Goal: Task Accomplishment & Management: Complete application form

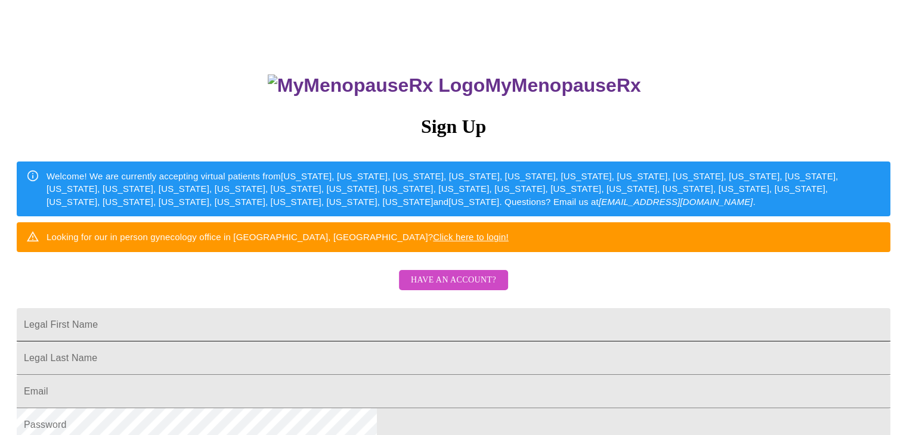
scroll to position [74, 0]
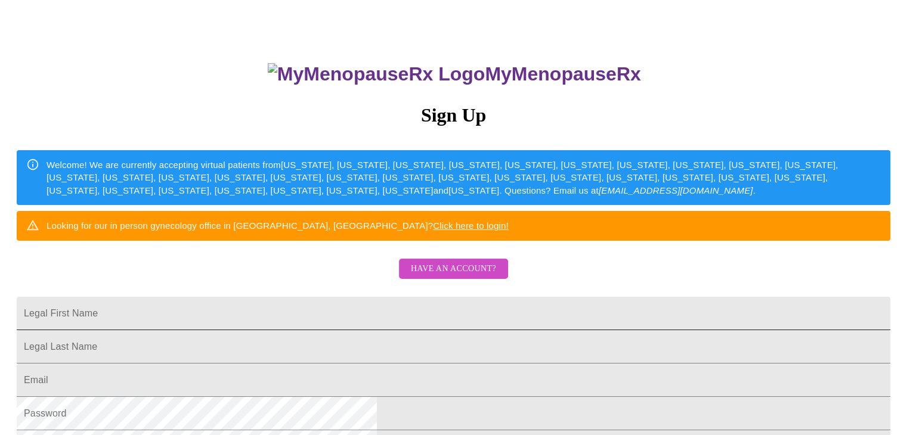
click at [358, 330] on input "Legal First Name" at bounding box center [454, 313] width 874 height 33
type input "[PERSON_NAME]"
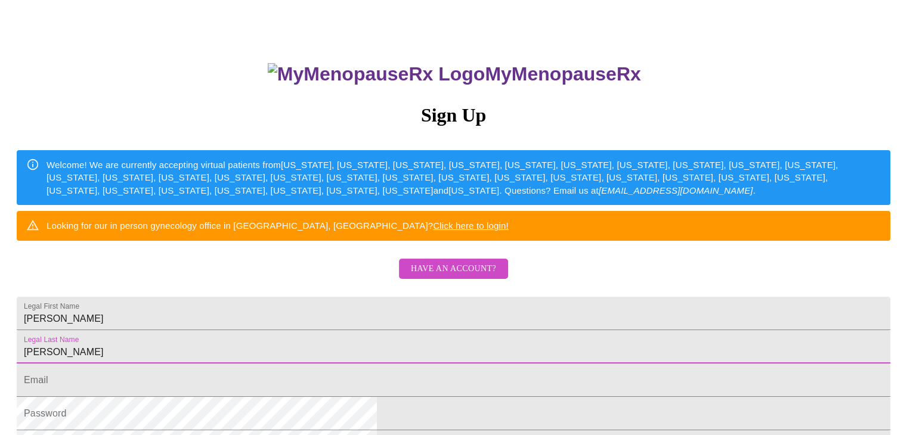
type input "[PERSON_NAME]"
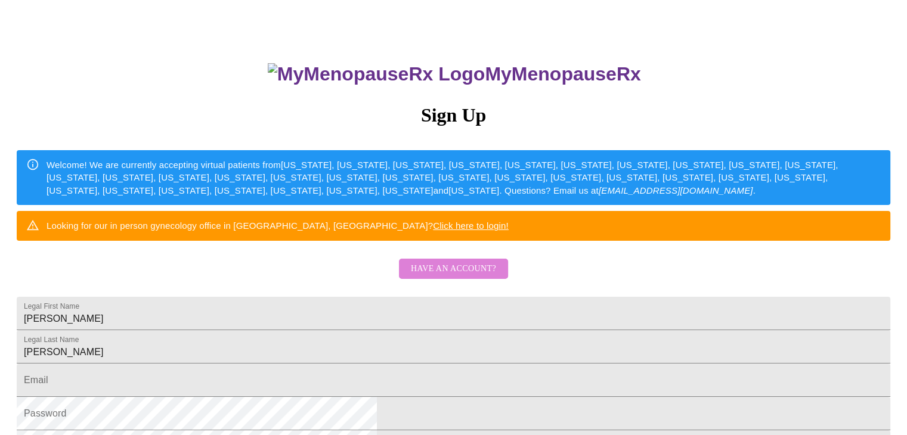
click at [458, 273] on span "Have an account?" at bounding box center [453, 269] width 85 height 15
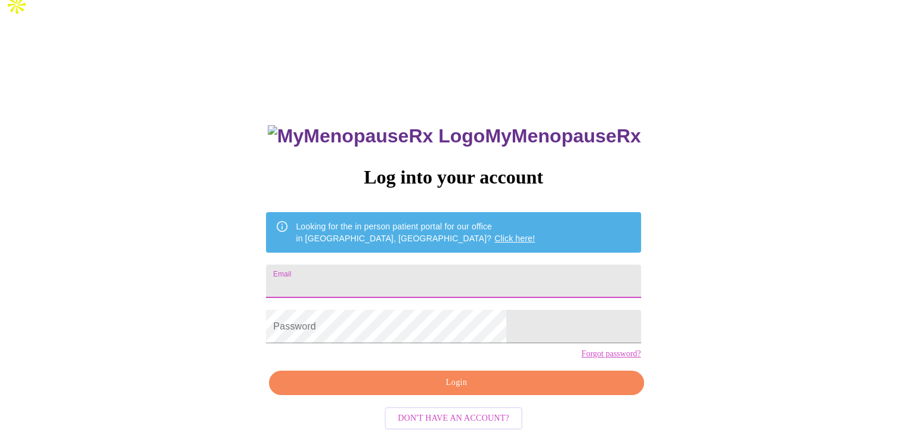
click at [417, 265] on input "Email" at bounding box center [453, 281] width 375 height 33
type input "[EMAIL_ADDRESS][DOMAIN_NAME]"
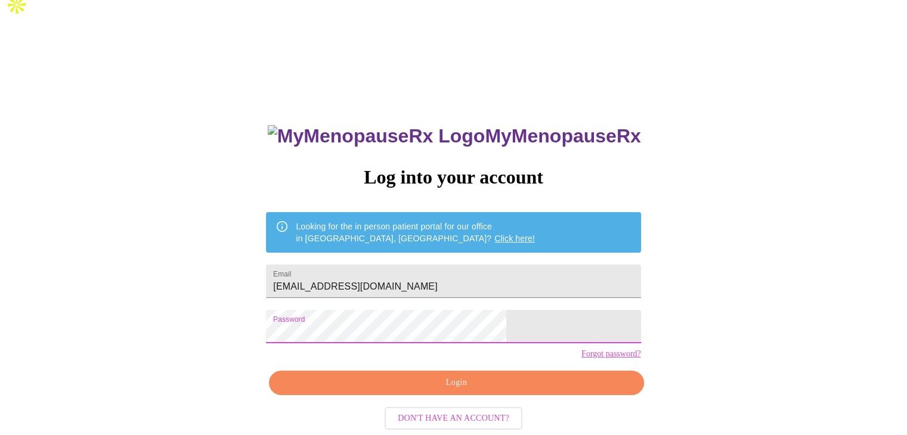
click at [460, 378] on span "Login" at bounding box center [456, 383] width 347 height 15
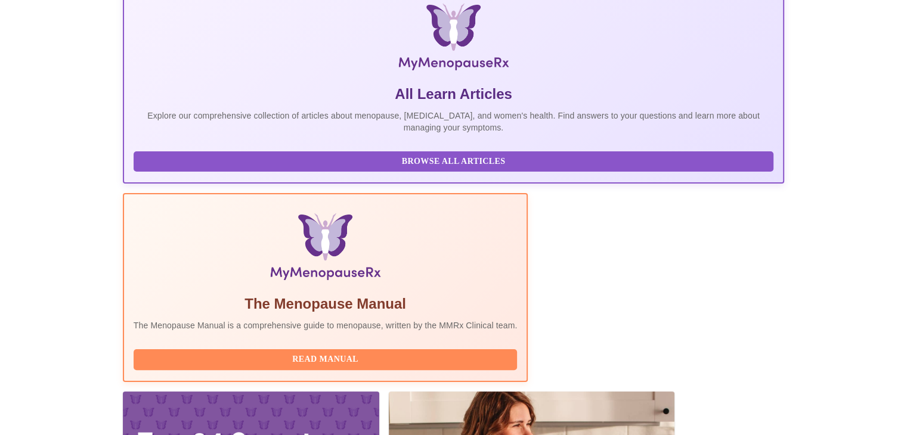
scroll to position [201, 0]
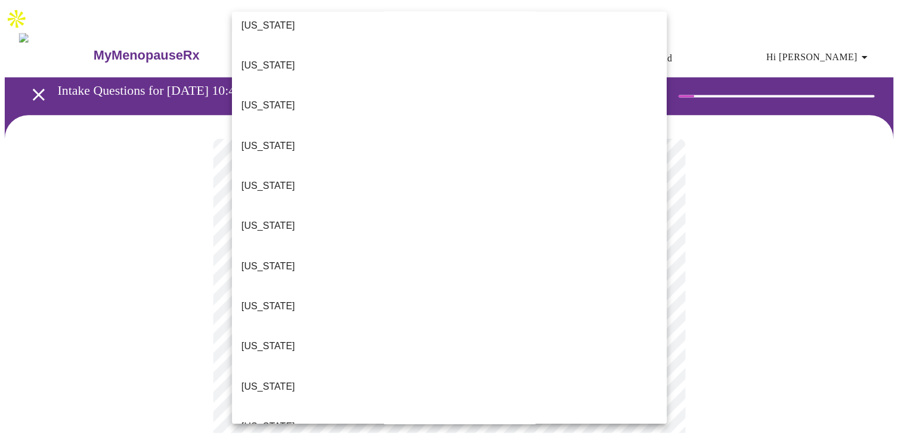
scroll to position [134, 0]
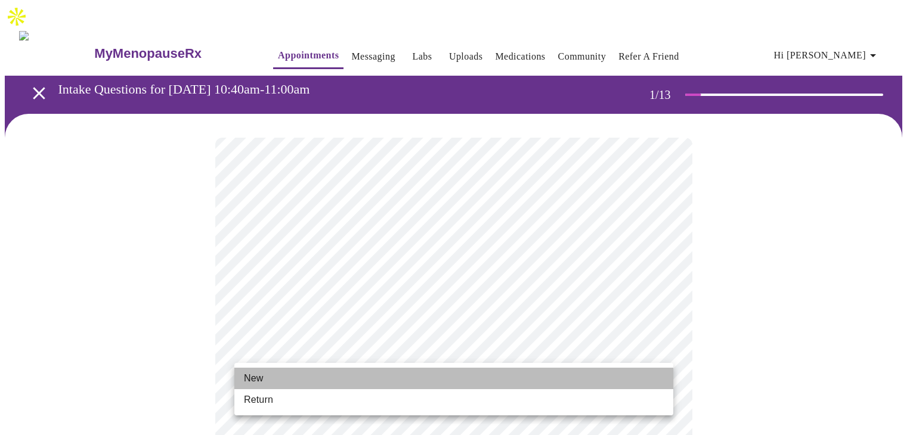
click at [306, 379] on li "New" at bounding box center [453, 378] width 439 height 21
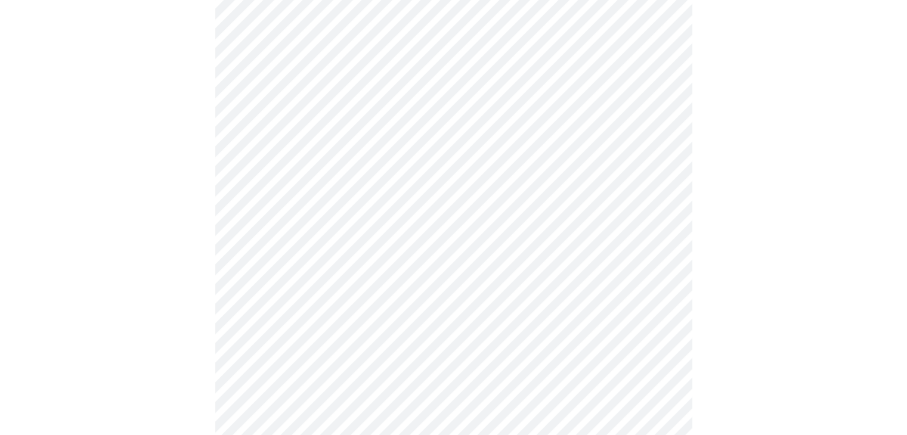
scroll to position [626, 0]
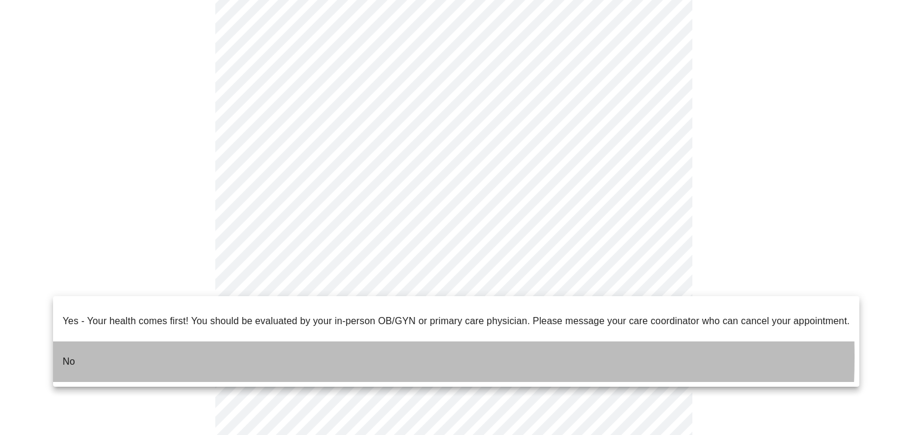
click at [214, 348] on li "No" at bounding box center [456, 362] width 806 height 41
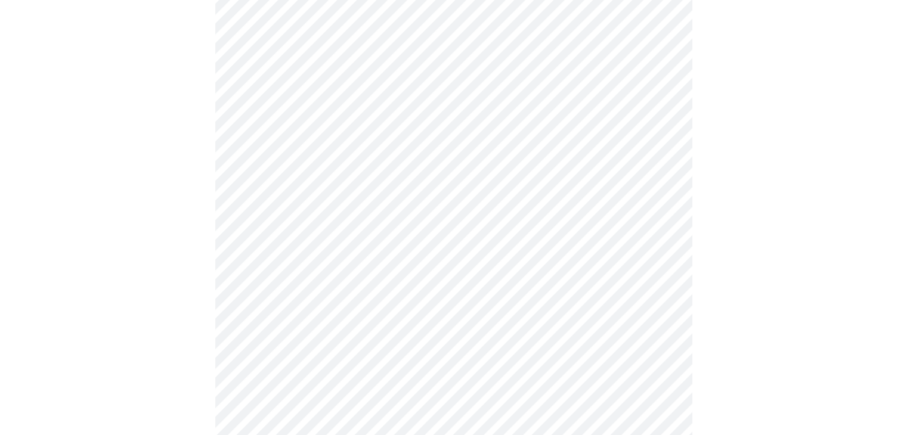
scroll to position [0, 0]
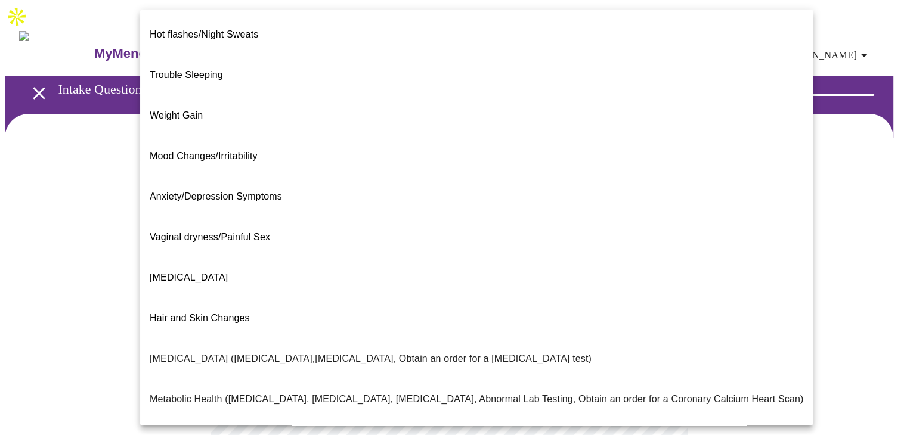
click at [584, 250] on body "MyMenopauseRx Appointments Messaging Labs Uploads Medications Community Refer a…" at bounding box center [454, 376] width 898 height 743
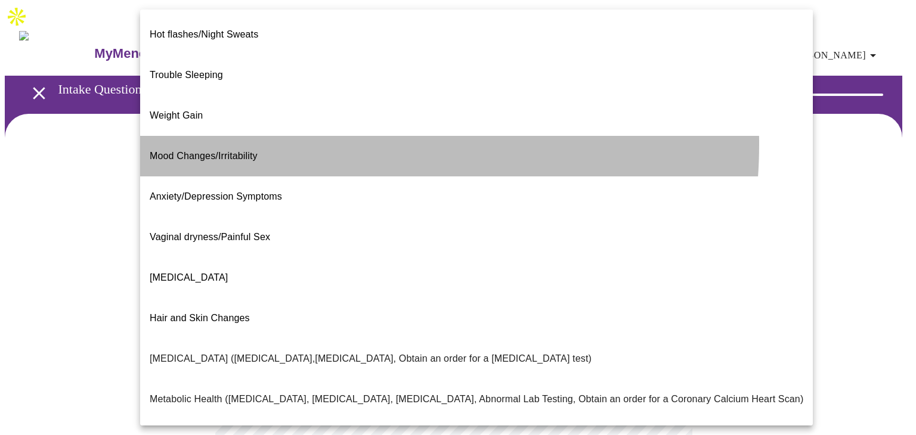
click at [293, 136] on li "Mood Changes/Irritability" at bounding box center [476, 156] width 673 height 41
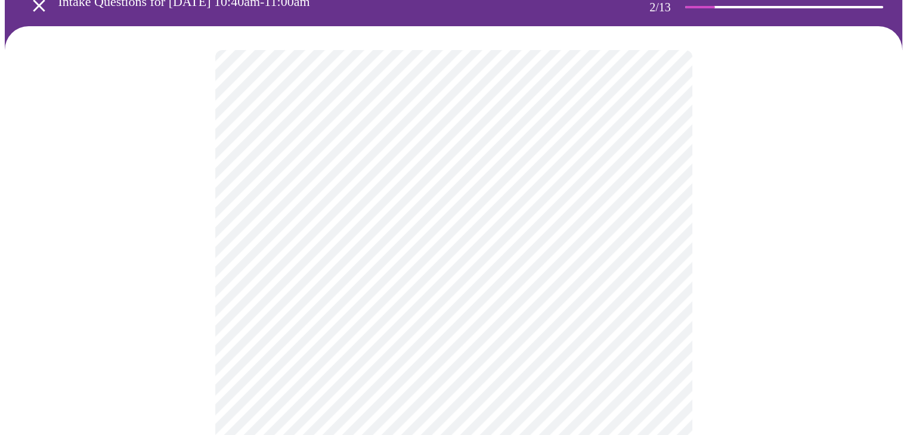
scroll to position [89, 0]
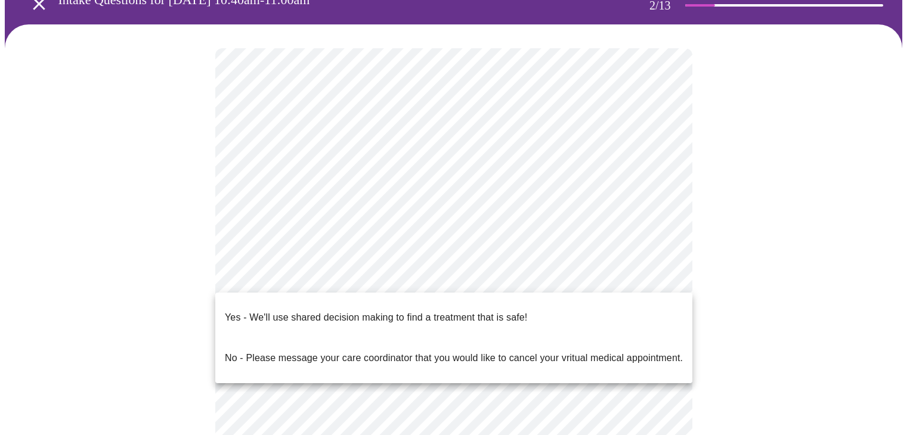
click at [491, 276] on body "MyMenopauseRx Appointments Messaging Labs Uploads Medications Community Refer a…" at bounding box center [458, 282] width 907 height 735
click at [442, 311] on p "Yes - We'll use shared decision making to find a treatment that is safe!" at bounding box center [376, 318] width 302 height 14
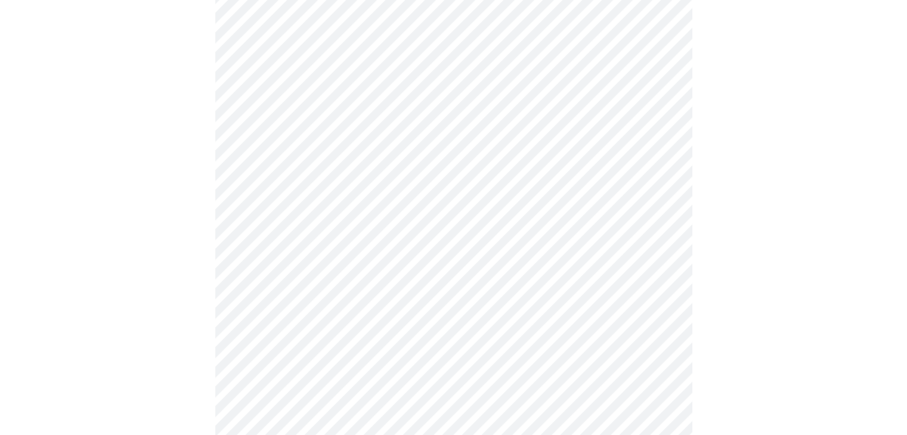
scroll to position [0, 0]
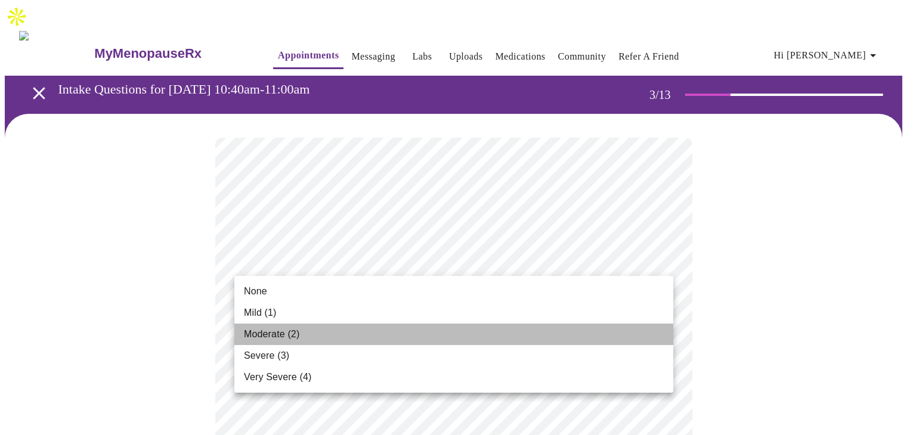
click at [320, 332] on li "Moderate (2)" at bounding box center [453, 334] width 439 height 21
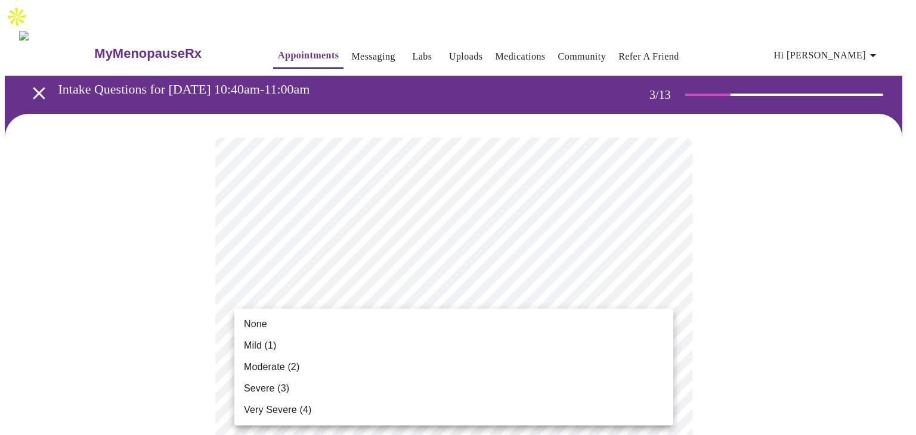
click at [331, 369] on li "Moderate (2)" at bounding box center [453, 367] width 439 height 21
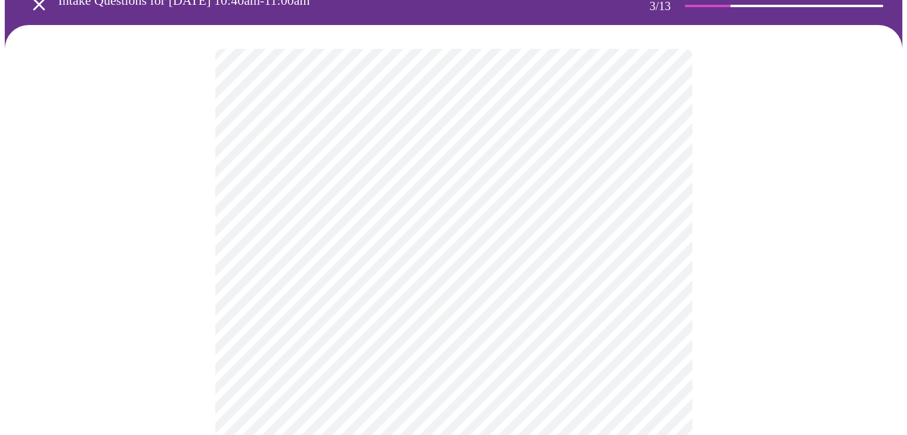
scroll to position [89, 0]
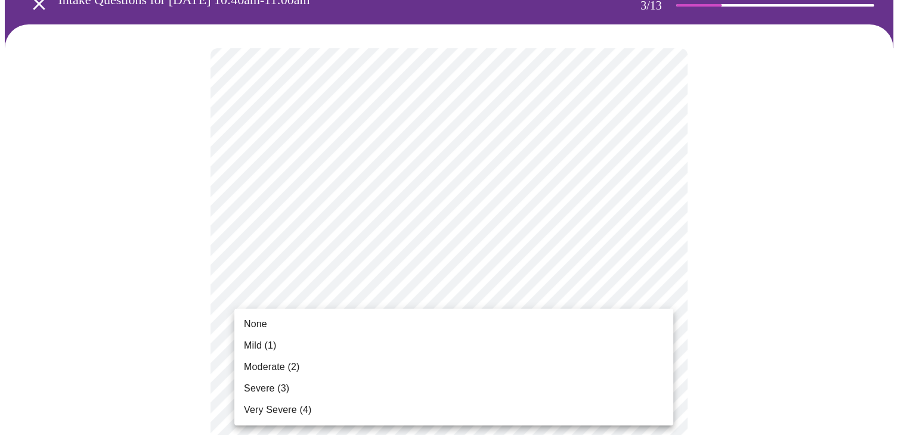
click at [289, 390] on li "Severe (3)" at bounding box center [453, 388] width 439 height 21
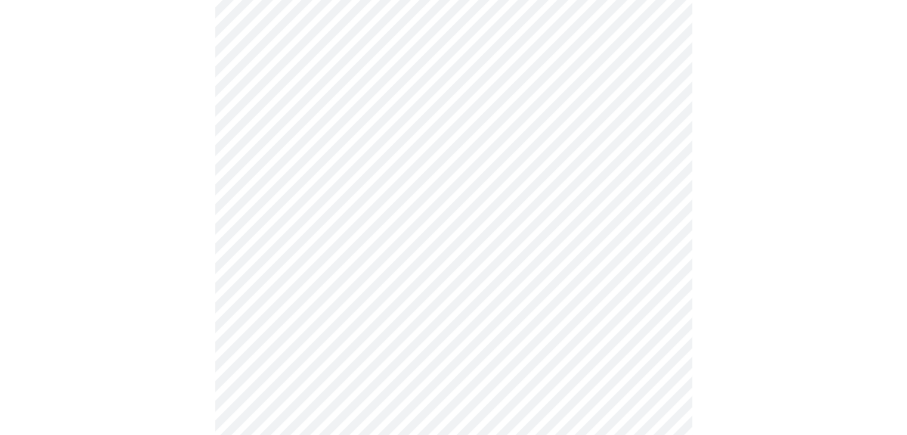
scroll to position [298, 0]
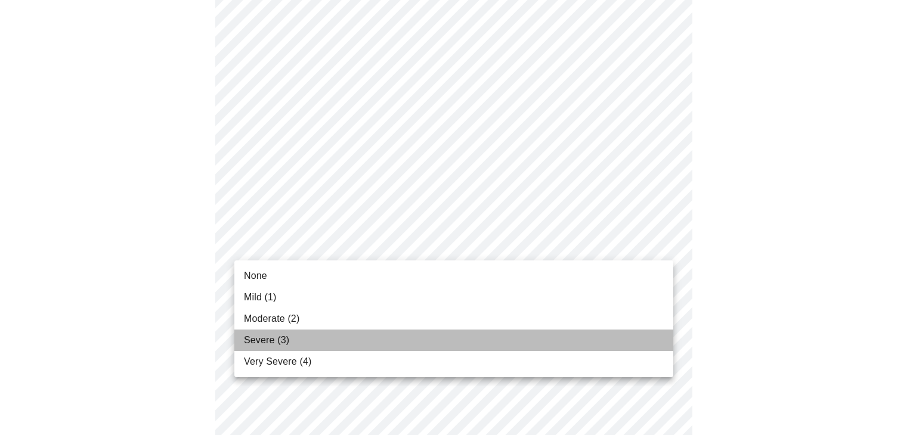
click at [298, 337] on li "Severe (3)" at bounding box center [453, 340] width 439 height 21
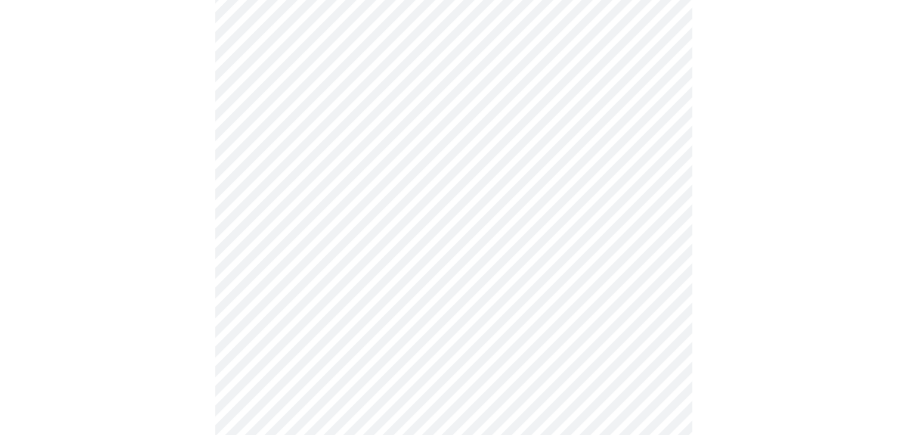
scroll to position [417, 0]
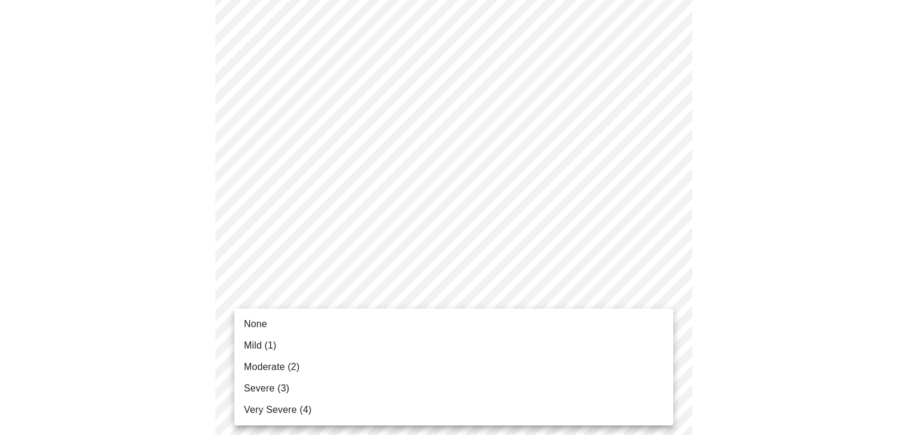
click at [330, 298] on body "MyMenopauseRx Appointments Messaging Labs Uploads Medications Community Refer a…" at bounding box center [458, 359] width 907 height 1545
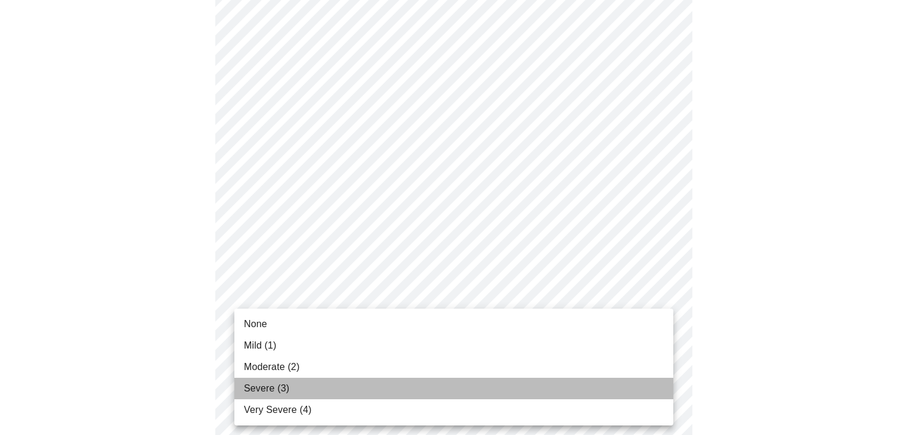
click at [280, 383] on span "Severe (3)" at bounding box center [266, 389] width 45 height 14
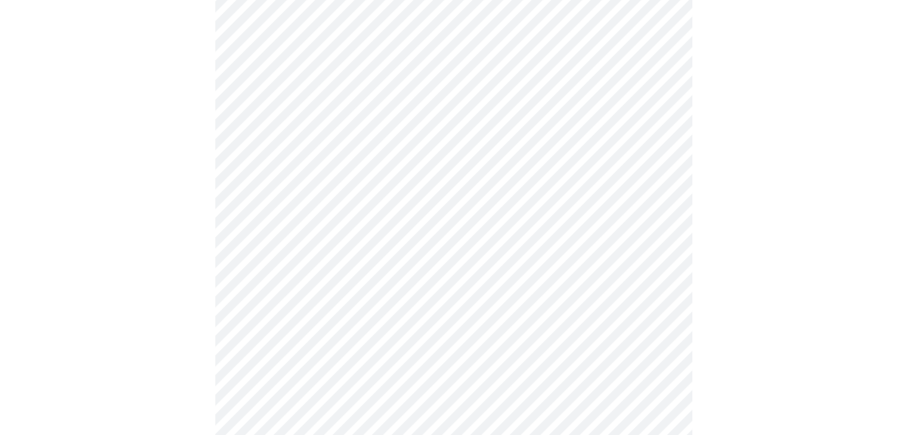
scroll to position [522, 0]
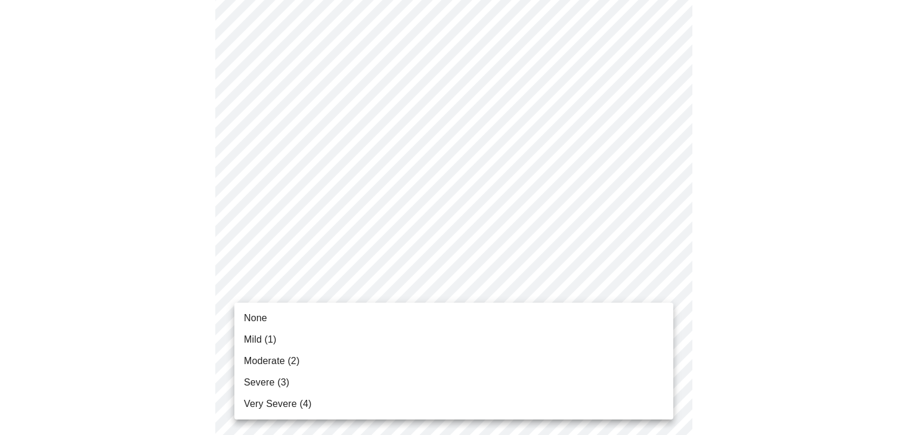
click at [358, 294] on body "MyMenopauseRx Appointments Messaging Labs Uploads Medications Community Refer a…" at bounding box center [458, 247] width 907 height 1529
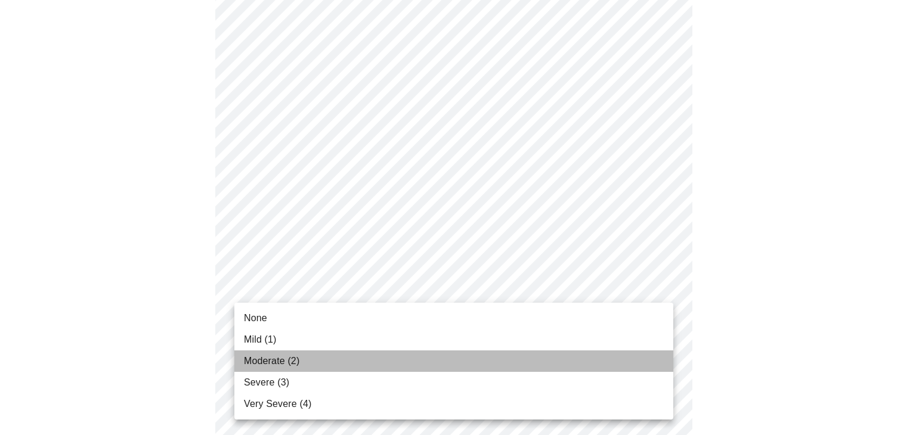
click at [291, 361] on span "Moderate (2)" at bounding box center [271, 361] width 55 height 14
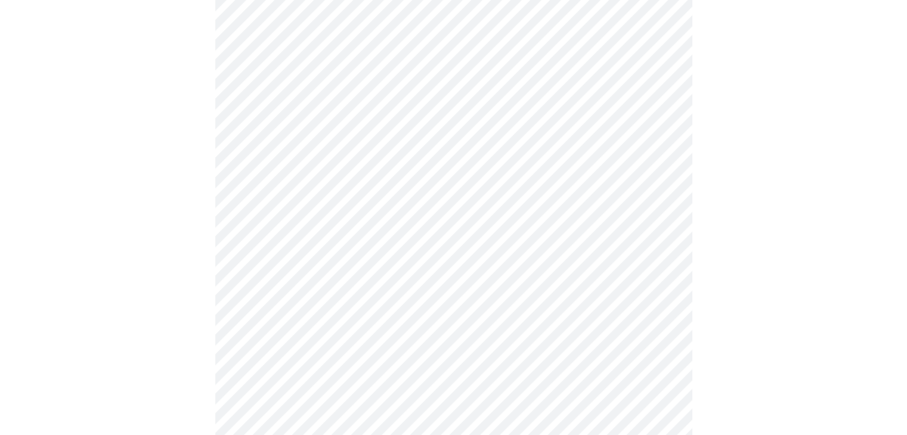
scroll to position [567, 0]
click at [329, 249] on body "MyMenopauseRx Appointments Messaging Labs Uploads Medications Community Refer a…" at bounding box center [458, 194] width 907 height 1512
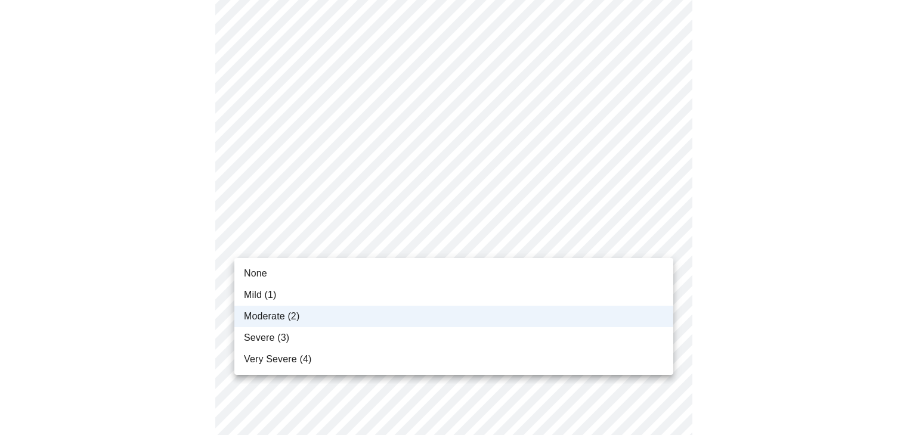
click at [302, 360] on span "Very Severe (4)" at bounding box center [277, 359] width 67 height 14
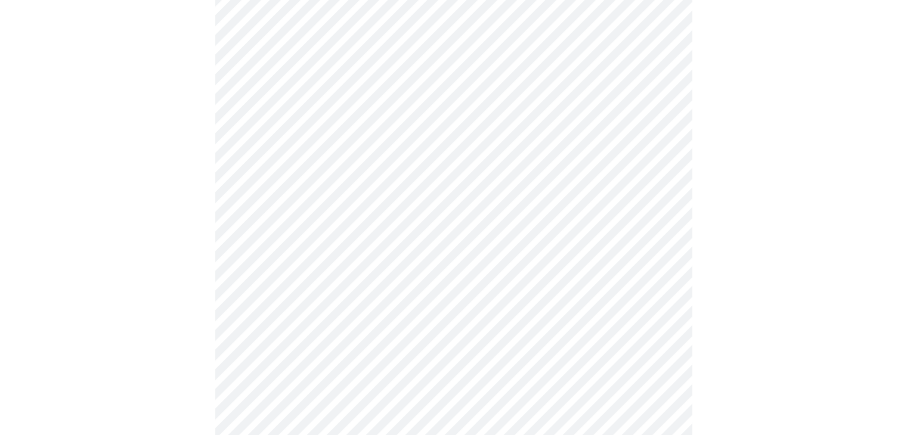
scroll to position [670, 0]
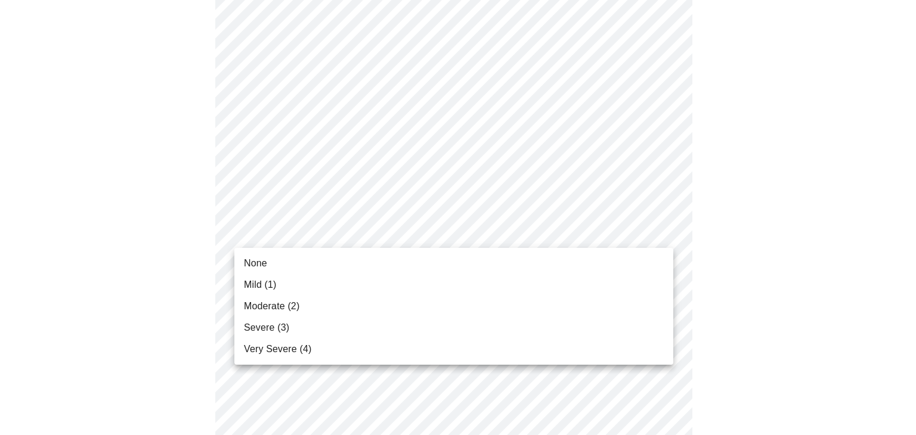
click at [334, 234] on body "MyMenopauseRx Appointments Messaging Labs Uploads Medications Community Refer a…" at bounding box center [458, 90] width 907 height 1512
click at [292, 327] on li "Severe (3)" at bounding box center [453, 327] width 439 height 21
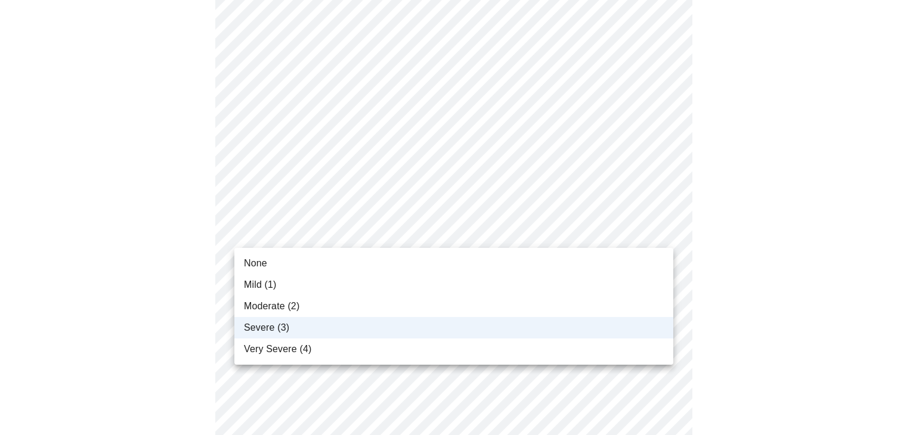
click at [298, 230] on body "MyMenopauseRx Appointments Messaging Labs Uploads Medications Community Refer a…" at bounding box center [458, 81] width 907 height 1495
click at [267, 308] on span "Moderate (2)" at bounding box center [271, 306] width 55 height 14
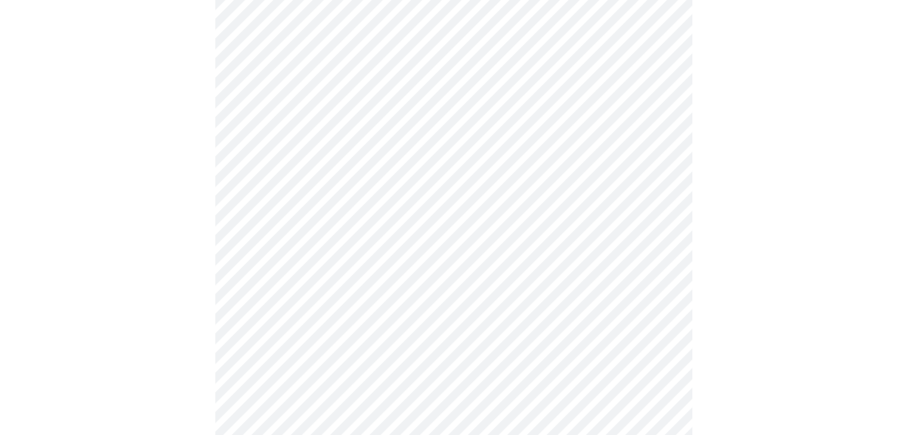
click at [343, 327] on body "MyMenopauseRx Appointments Messaging Labs Uploads Medications Community Refer a…" at bounding box center [454, 81] width 898 height 1495
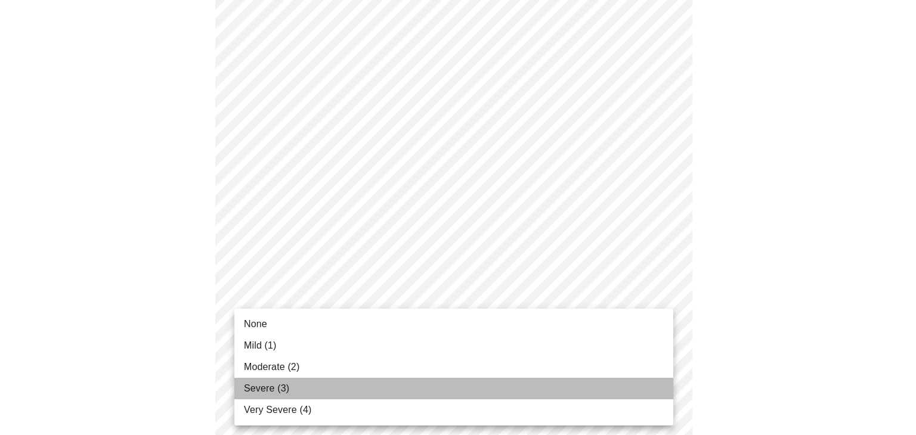
click at [308, 394] on li "Severe (3)" at bounding box center [453, 388] width 439 height 21
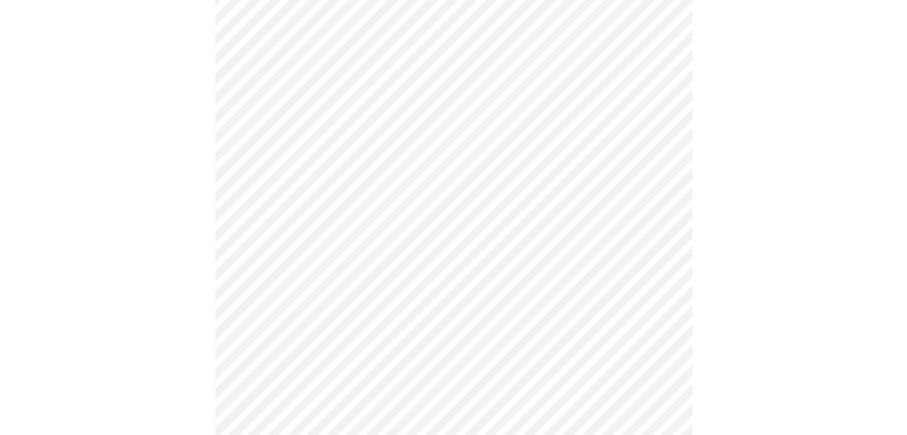
scroll to position [835, 0]
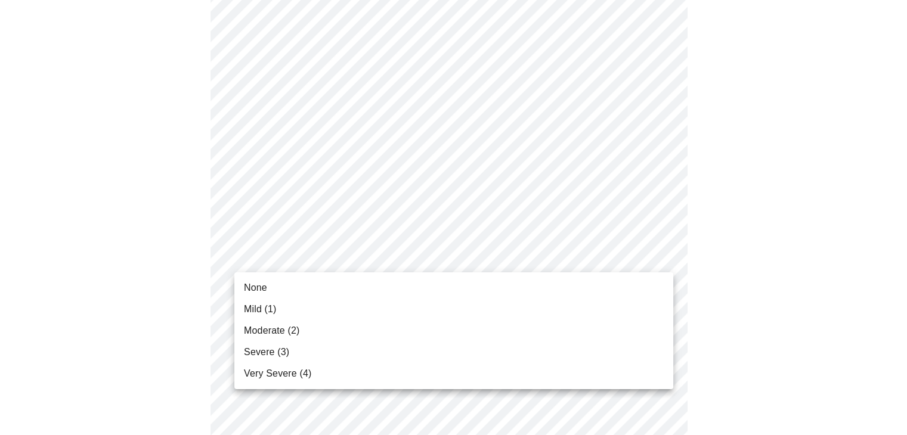
click at [274, 327] on span "Moderate (2)" at bounding box center [271, 331] width 55 height 14
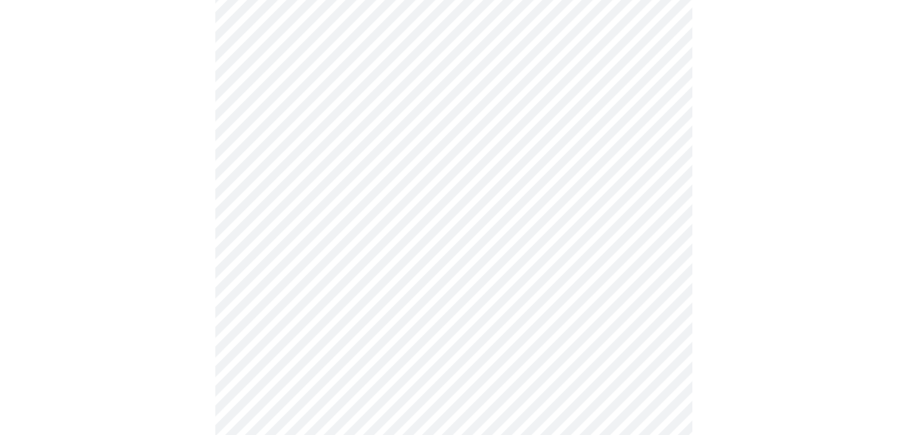
scroll to position [954, 0]
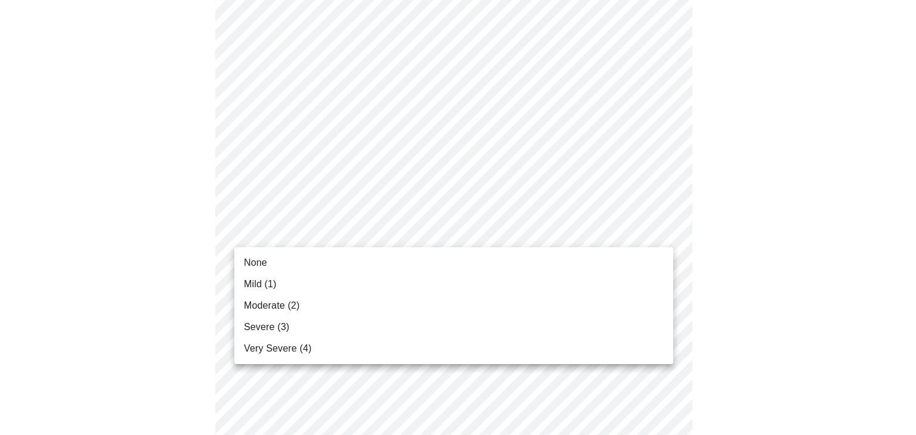
click at [276, 321] on span "Severe (3)" at bounding box center [266, 327] width 45 height 14
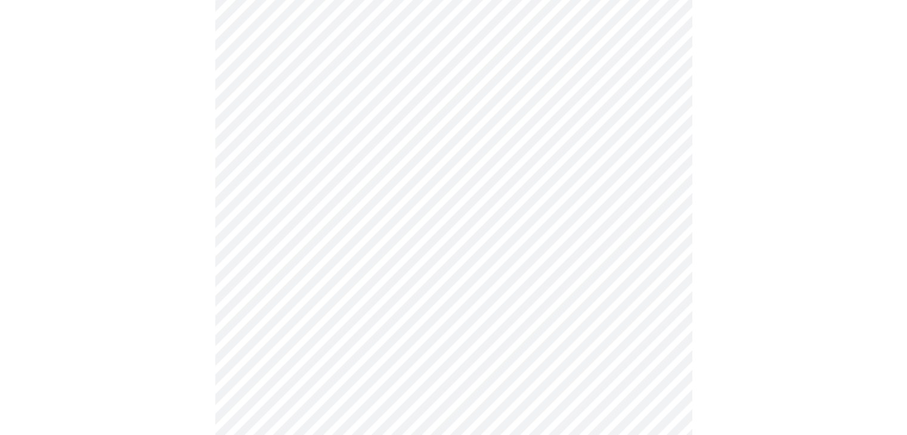
scroll to position [507, 0]
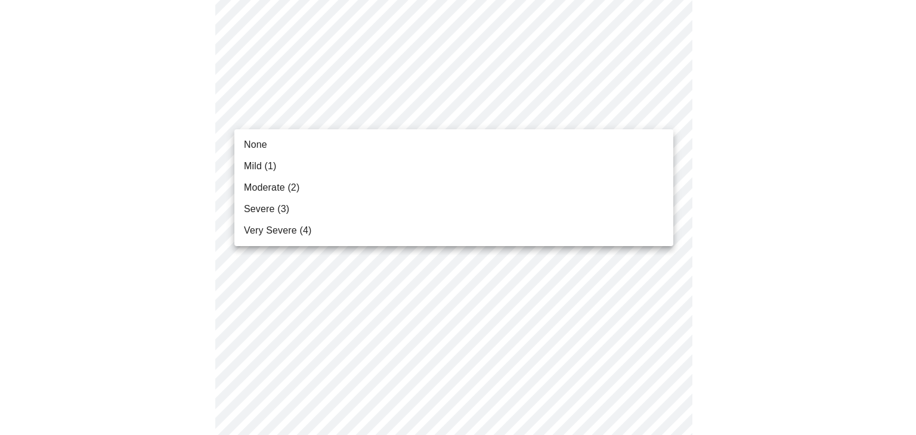
click at [354, 110] on body "MyMenopauseRx Appointments Messaging Labs Uploads Medications Community Refer a…" at bounding box center [458, 220] width 907 height 1445
click at [290, 207] on li "Severe (3)" at bounding box center [453, 209] width 439 height 21
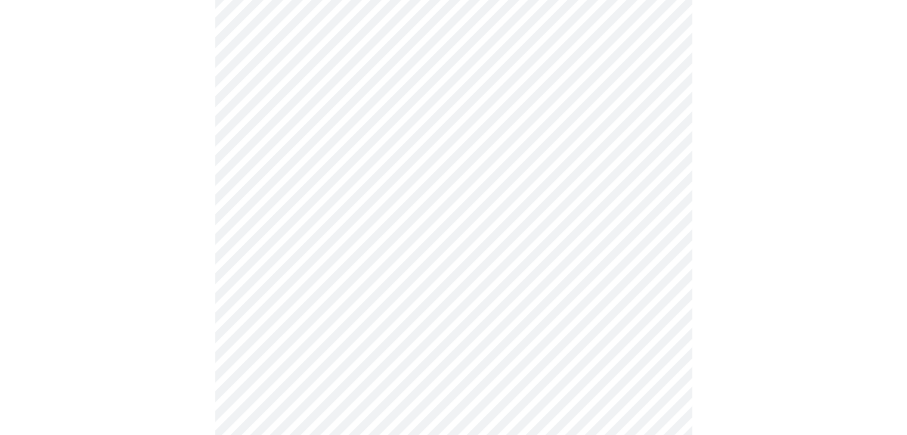
scroll to position [477, 0]
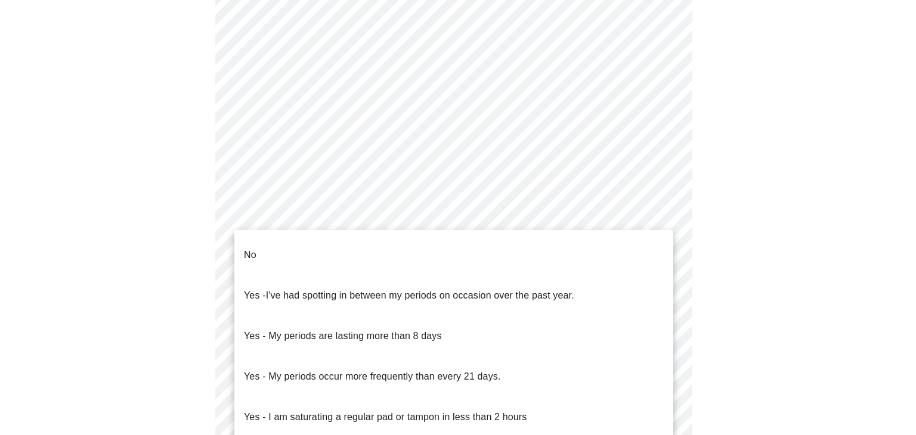
click at [425, 253] on body "MyMenopauseRx Appointments Messaging Labs Uploads Medications Community Refer a…" at bounding box center [458, 129] width 907 height 1202
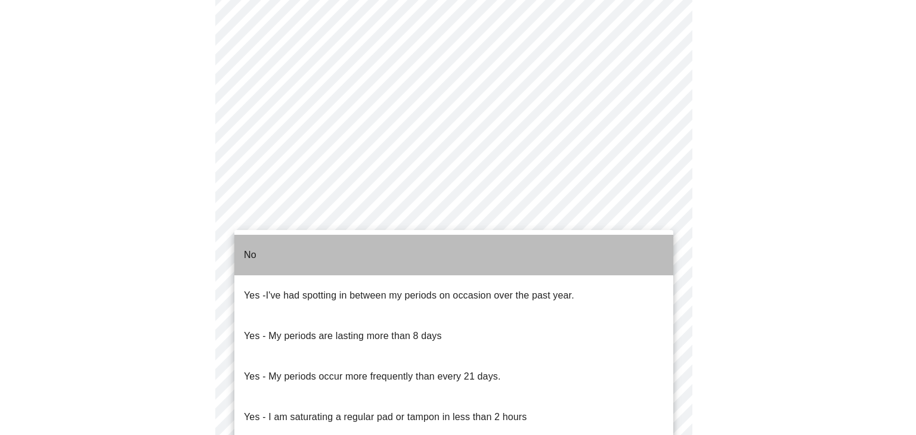
click at [423, 252] on li "No" at bounding box center [453, 255] width 439 height 41
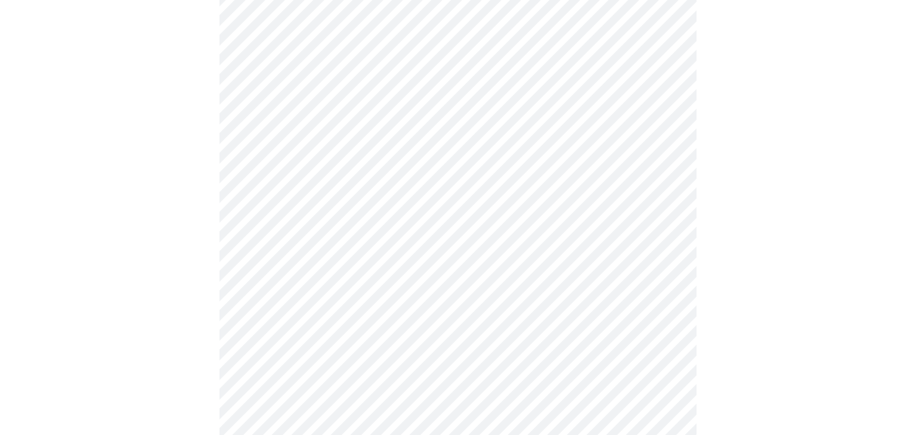
click at [451, 345] on body "MyMenopauseRx Appointments Messaging Labs Uploads Medications Community Refer a…" at bounding box center [458, 125] width 907 height 1195
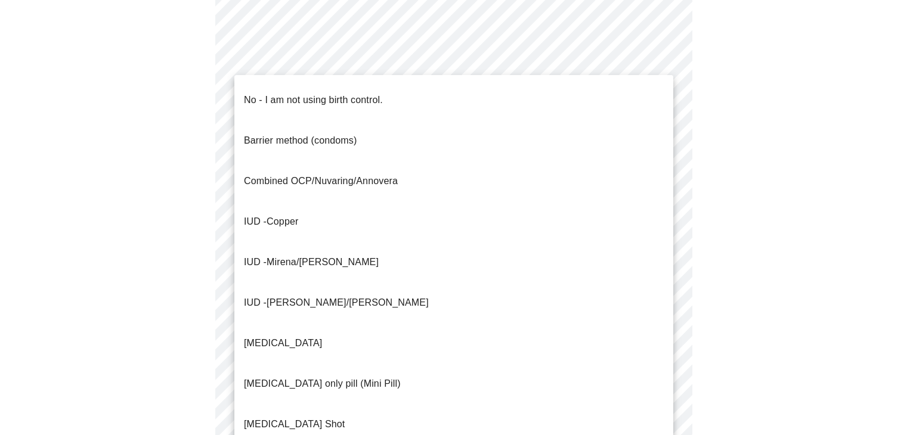
click at [312, 94] on p "No - I am not using birth control." at bounding box center [313, 100] width 139 height 14
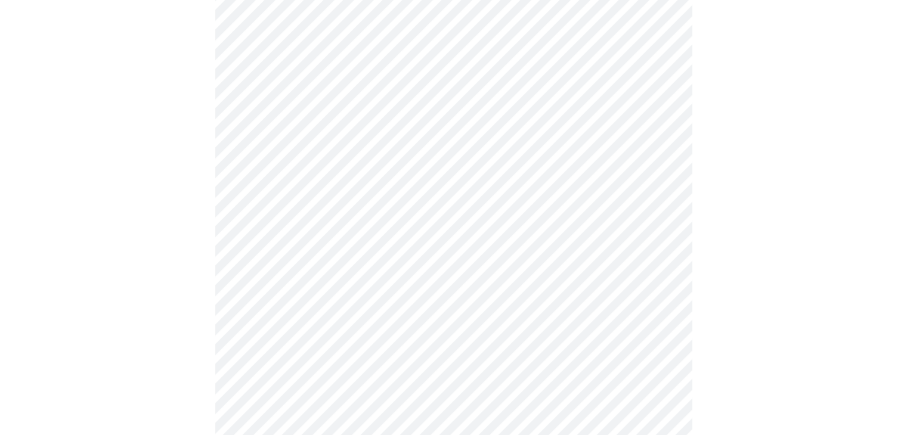
scroll to position [701, 0]
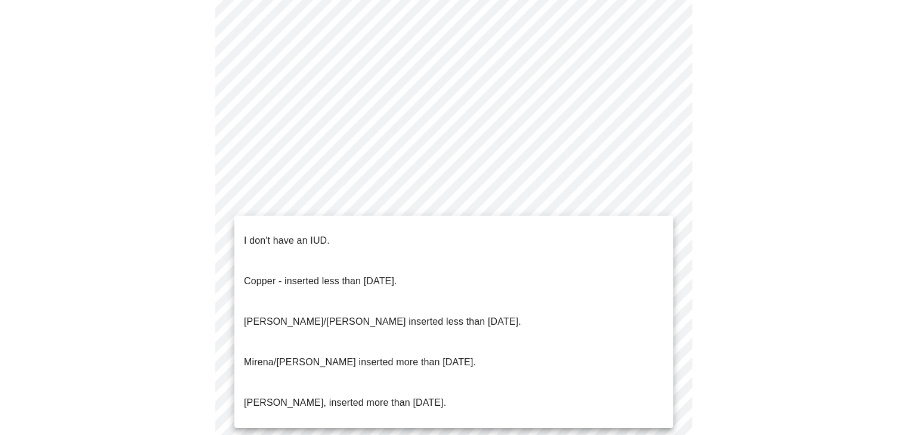
click at [316, 234] on p "I don't have an IUD." at bounding box center [287, 241] width 86 height 14
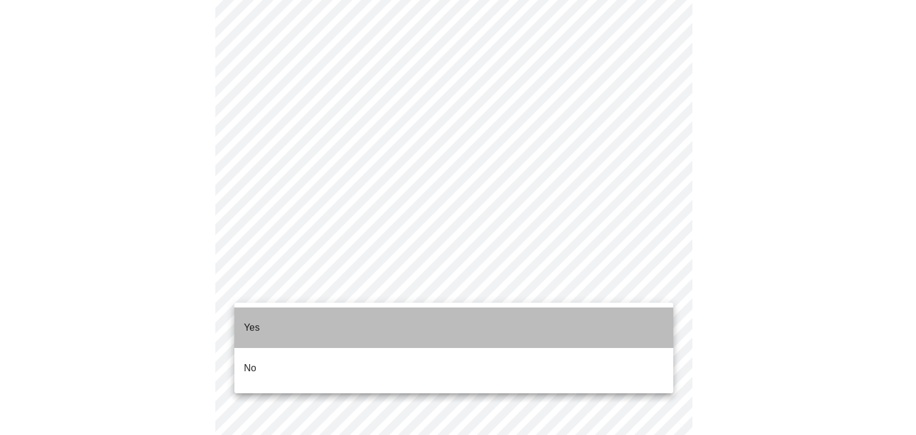
click at [292, 320] on li "Yes" at bounding box center [453, 328] width 439 height 41
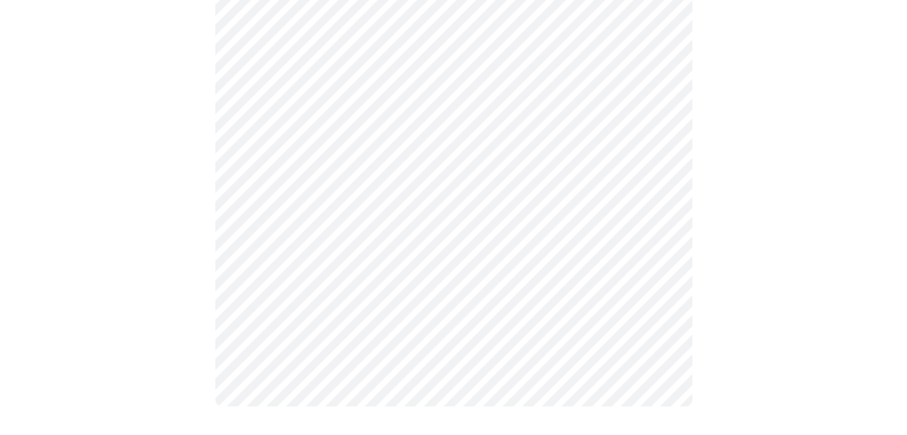
scroll to position [0, 0]
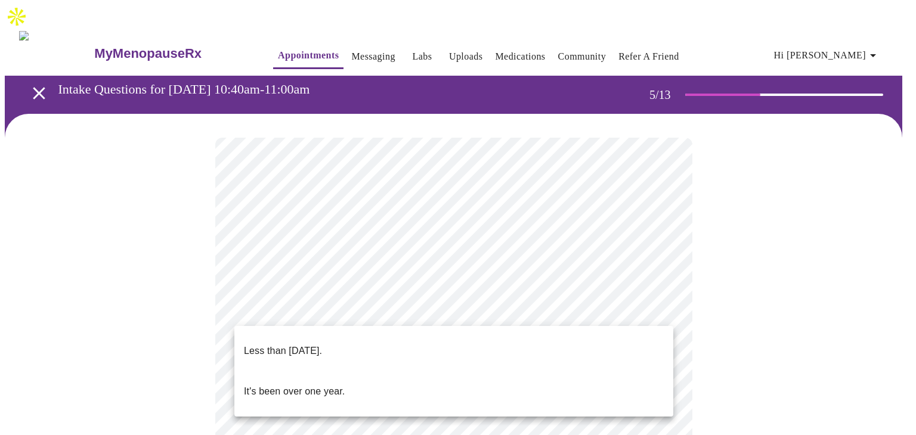
click at [426, 349] on li "Less than [DATE]." at bounding box center [453, 351] width 439 height 41
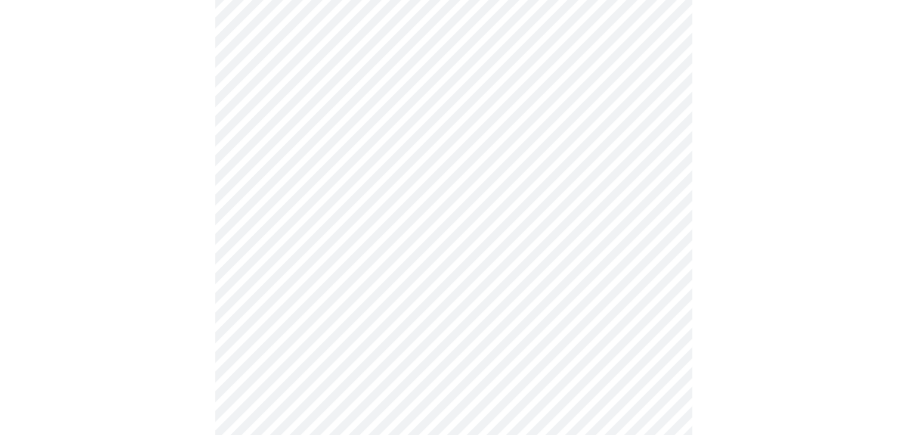
scroll to position [164, 0]
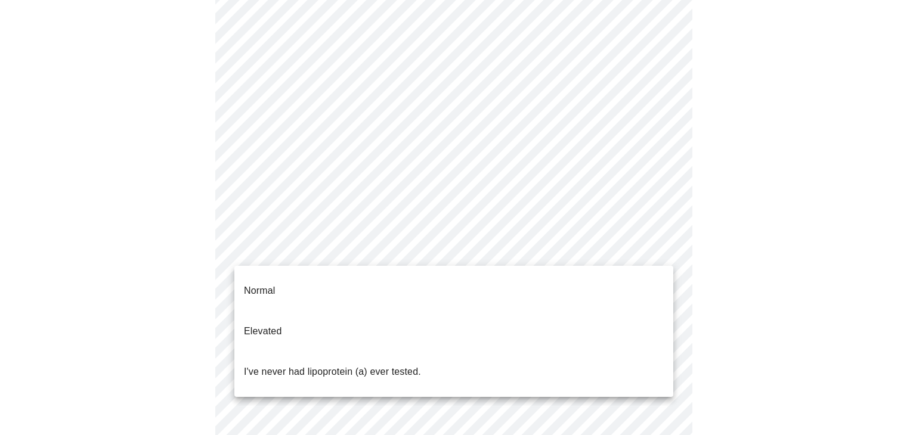
click at [635, 244] on body "MyMenopauseRx Appointments Messaging Labs Uploads Medications Community Refer a…" at bounding box center [458, 333] width 907 height 985
click at [476, 354] on li "I've never had lipoprotein (a) ever tested." at bounding box center [453, 372] width 439 height 41
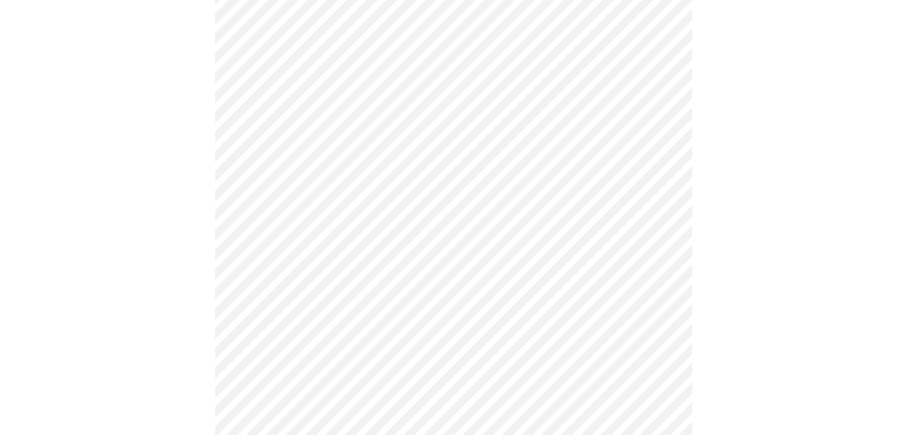
click at [828, 287] on div at bounding box center [454, 384] width 898 height 868
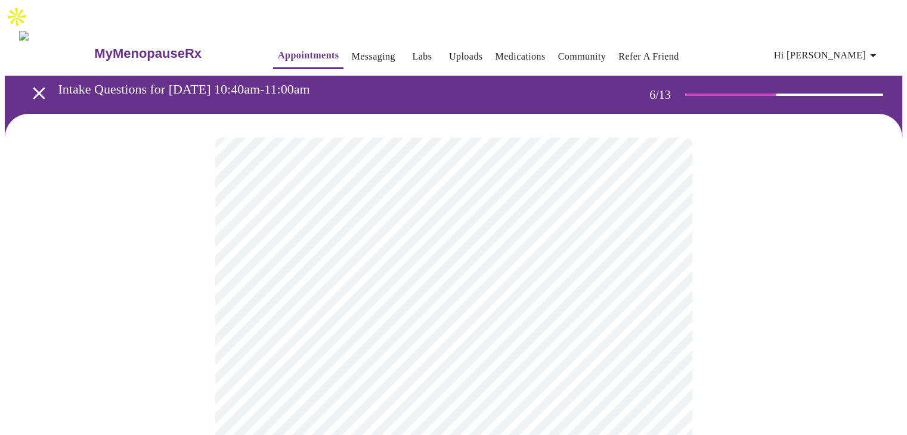
click at [279, 340] on body "MyMenopauseRx Appointments Messaging Labs Uploads Medications Community Refer a…" at bounding box center [454, 336] width 898 height 663
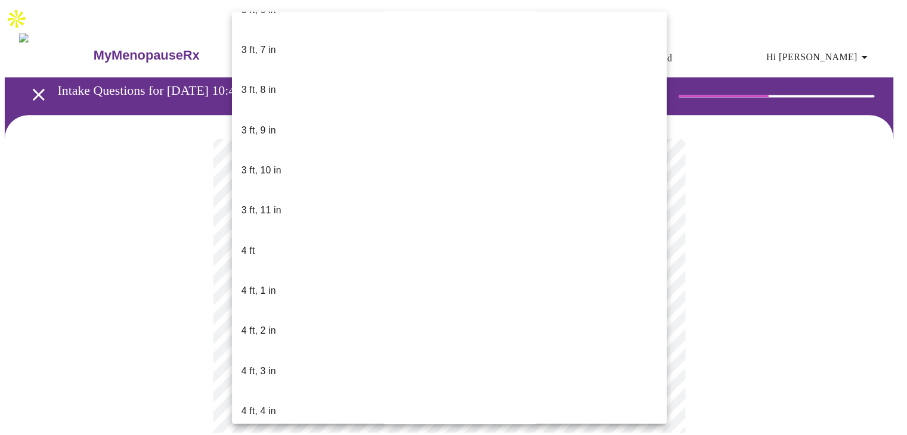
scroll to position [537, 0]
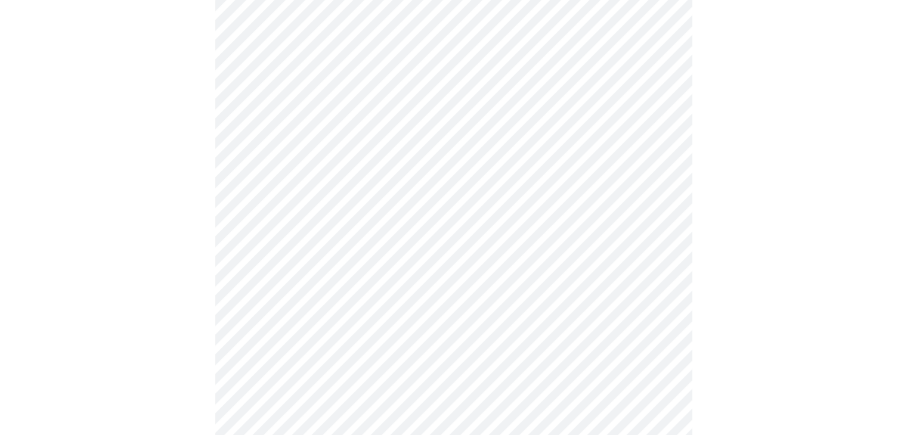
scroll to position [3012, 0]
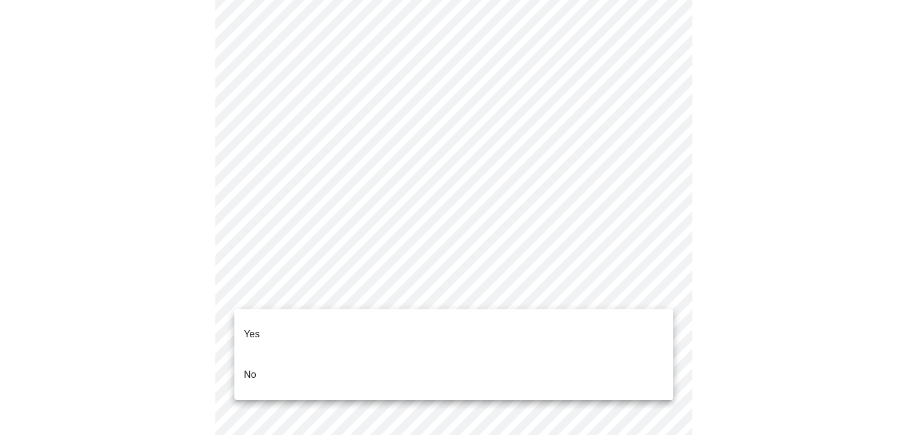
click at [332, 355] on li "No" at bounding box center [453, 375] width 439 height 41
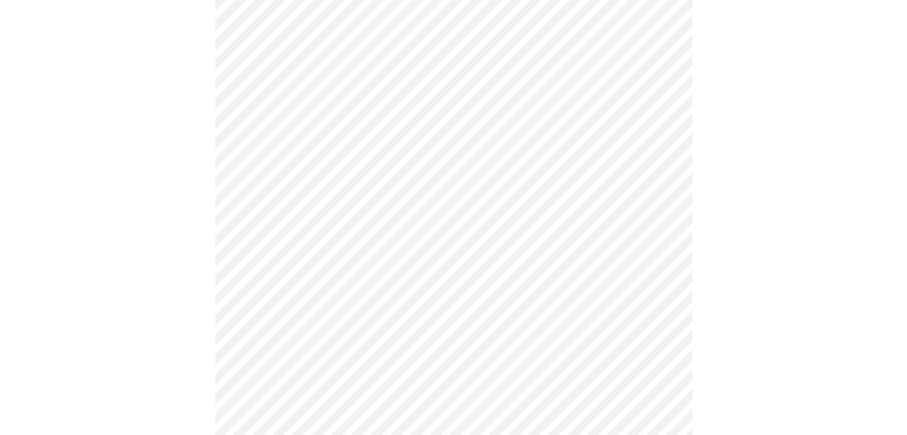
scroll to position [670, 0]
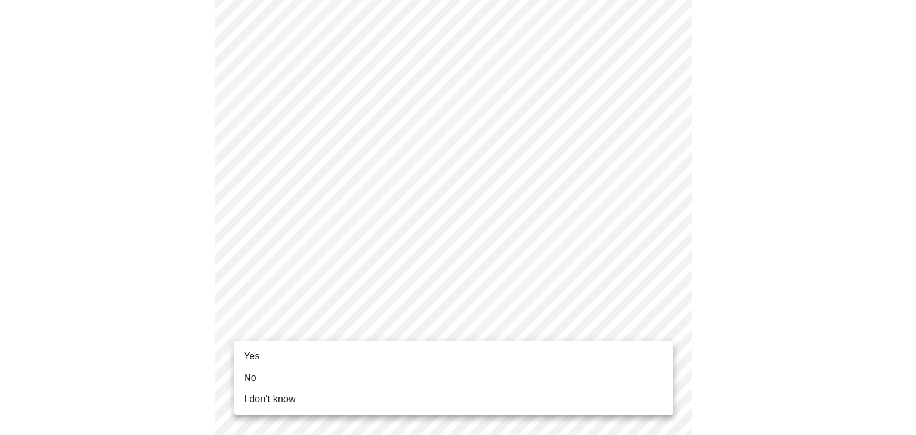
click at [303, 358] on li "Yes" at bounding box center [453, 356] width 439 height 21
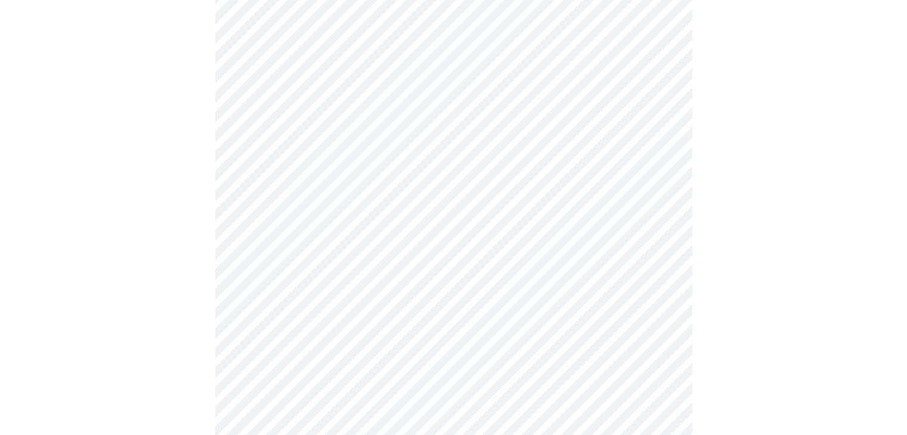
scroll to position [0, 0]
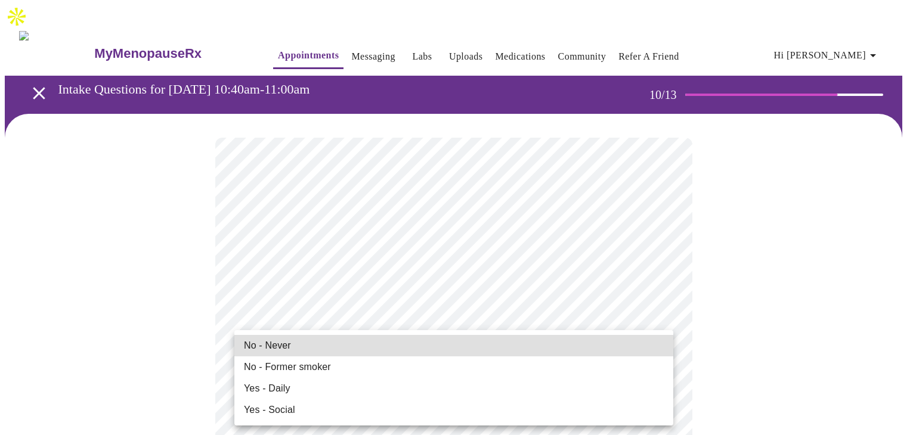
click at [265, 343] on span "No - Never" at bounding box center [267, 346] width 47 height 14
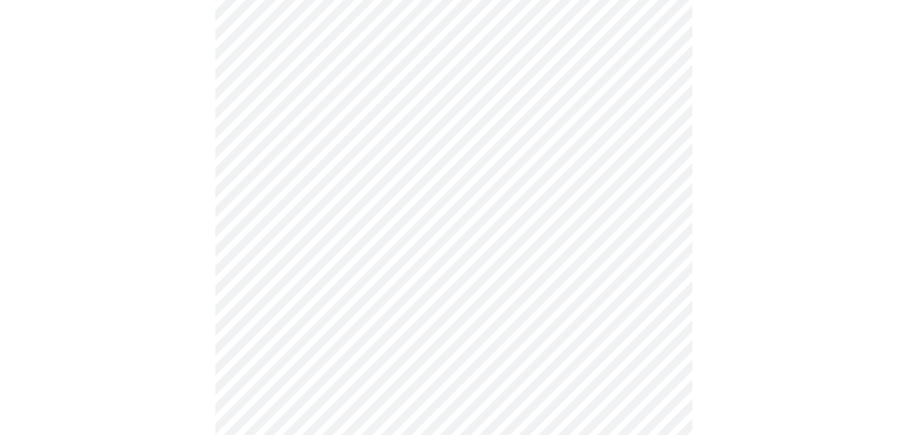
scroll to position [1074, 0]
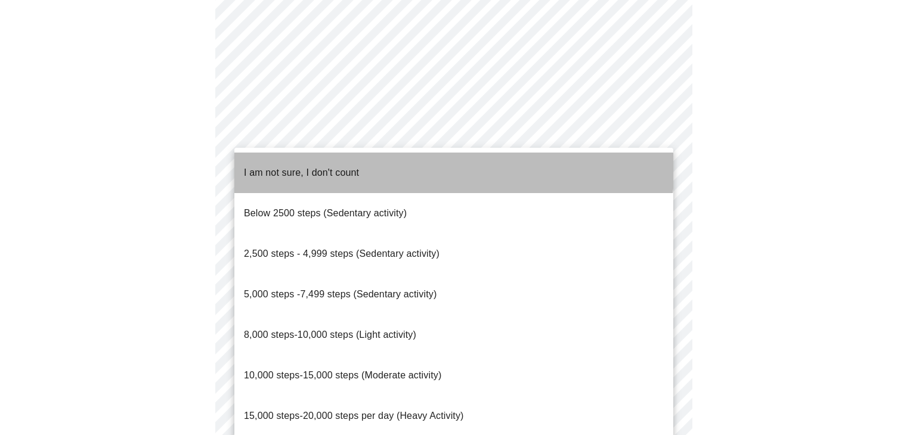
click at [344, 168] on span "I am not sure, I don't count" at bounding box center [301, 173] width 115 height 10
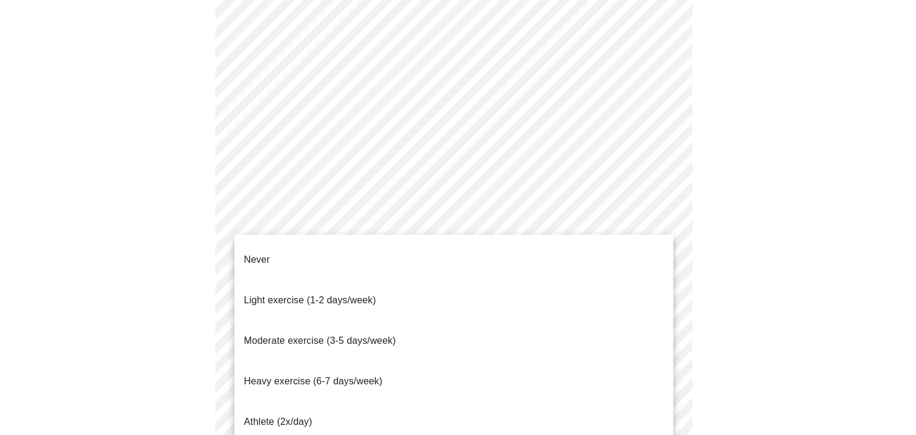
click at [291, 295] on span "Light exercise (1-2 days/week)" at bounding box center [310, 300] width 132 height 10
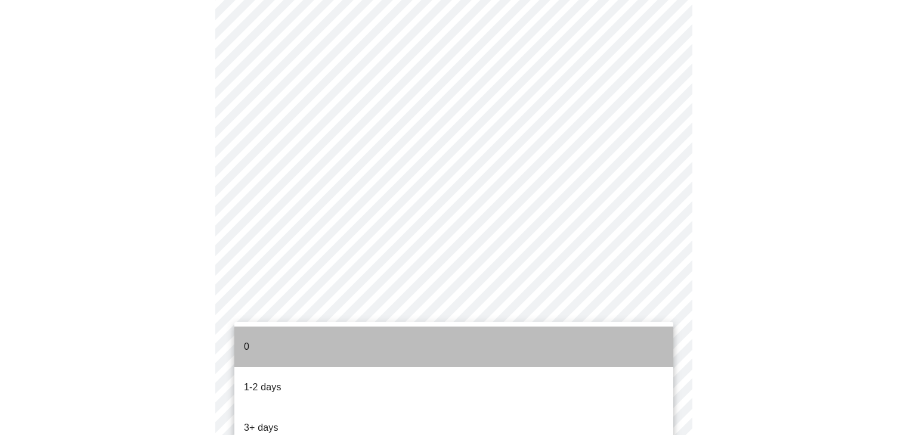
click at [257, 338] on li "0" at bounding box center [453, 347] width 439 height 41
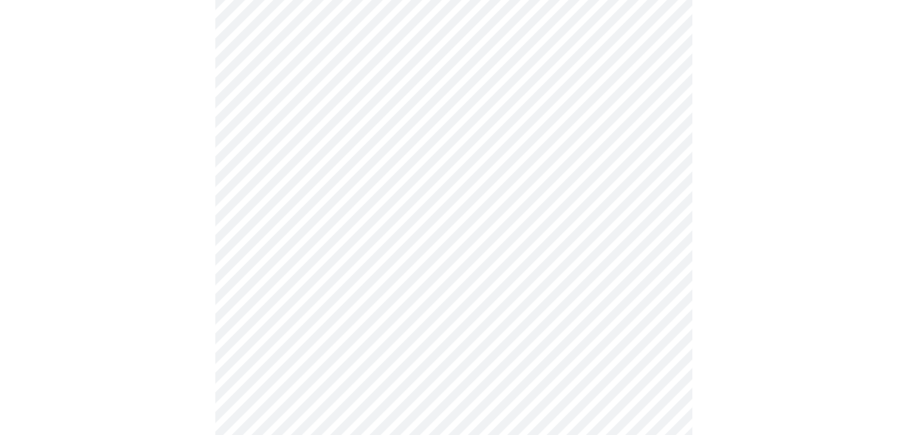
scroll to position [0, 0]
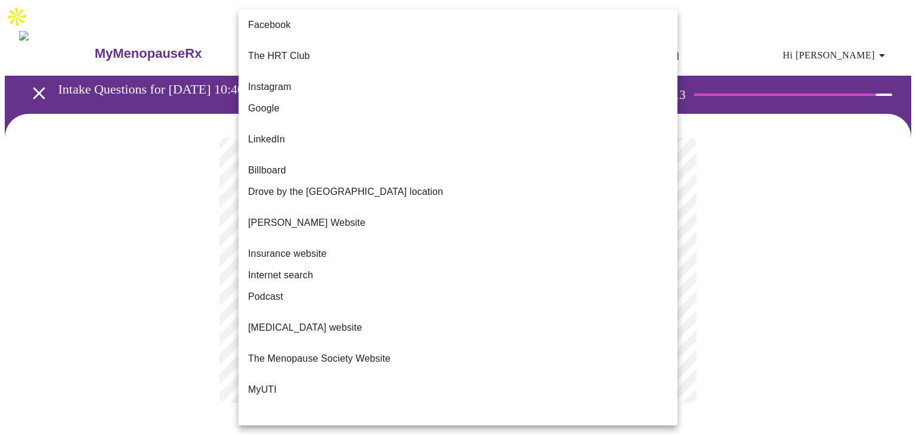
click at [649, 249] on body "MyMenopauseRx Appointments Messaging Labs Uploads Medications Community Refer a…" at bounding box center [458, 216] width 907 height 422
click at [286, 98] on li "Google" at bounding box center [458, 108] width 439 height 21
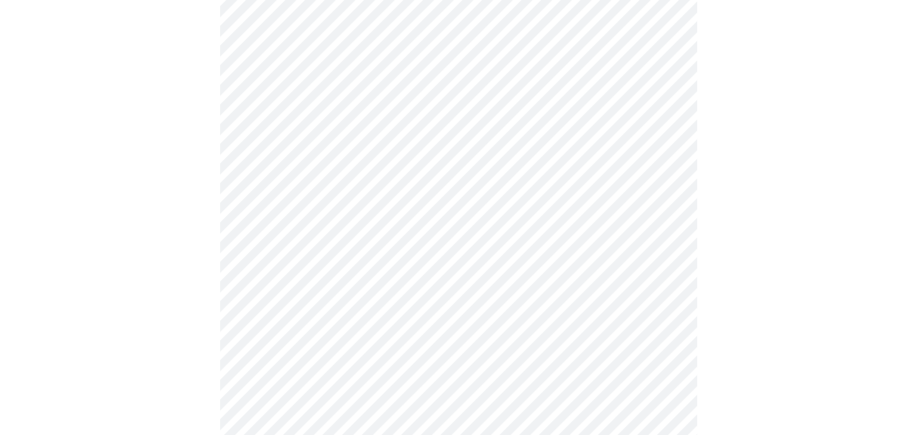
scroll to position [193, 0]
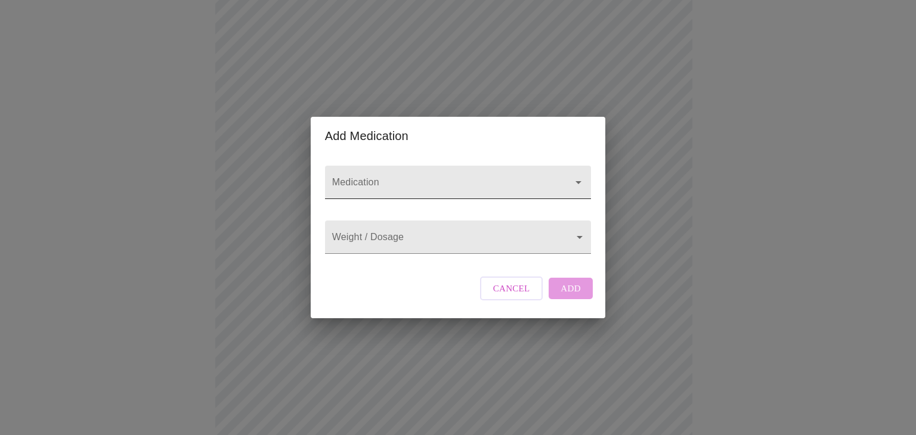
click at [404, 177] on input "Medication" at bounding box center [441, 188] width 222 height 22
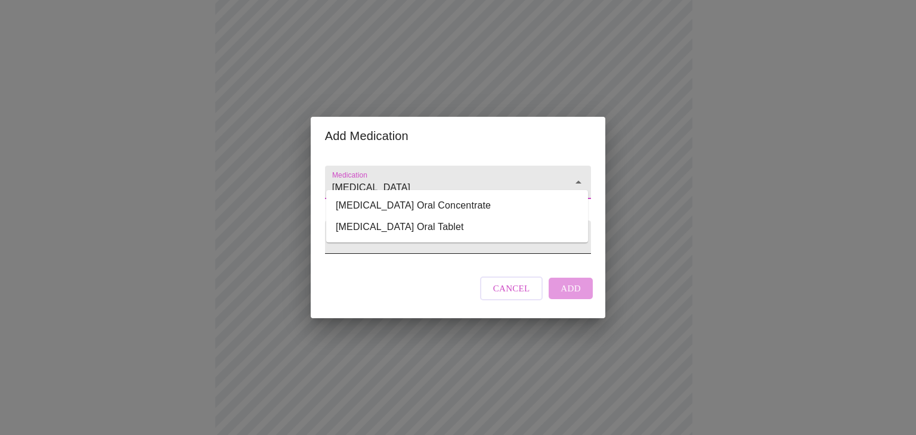
click at [403, 239] on ul "[MEDICAL_DATA] Oral Concentrate [MEDICAL_DATA] Oral Tablet" at bounding box center [457, 216] width 262 height 52
click at [401, 225] on li "[MEDICAL_DATA] Oral Tablet" at bounding box center [457, 226] width 262 height 21
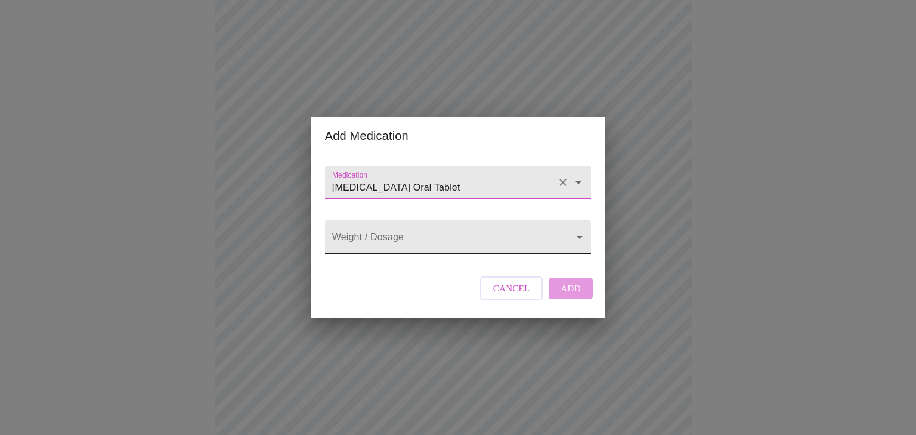
type input "[MEDICAL_DATA] Oral Tablet"
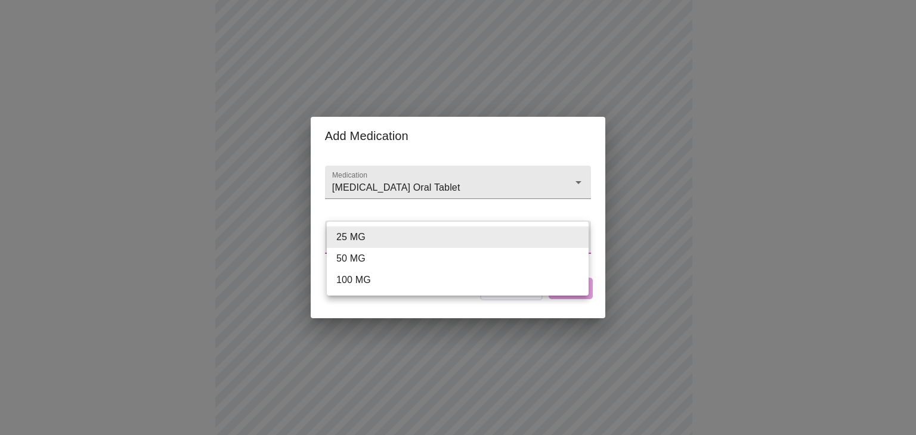
click at [398, 245] on body "MyMenopauseRx Appointments Messaging Labs Uploads Medications Community Refer a…" at bounding box center [458, 260] width 907 height 897
click at [364, 279] on li "100 MG" at bounding box center [458, 280] width 262 height 21
type input "100 MG"
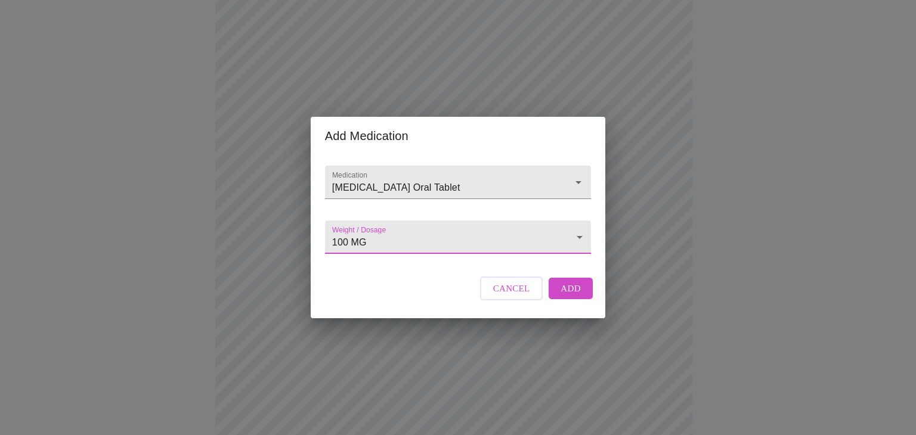
click at [577, 296] on span "Add" at bounding box center [571, 289] width 20 height 16
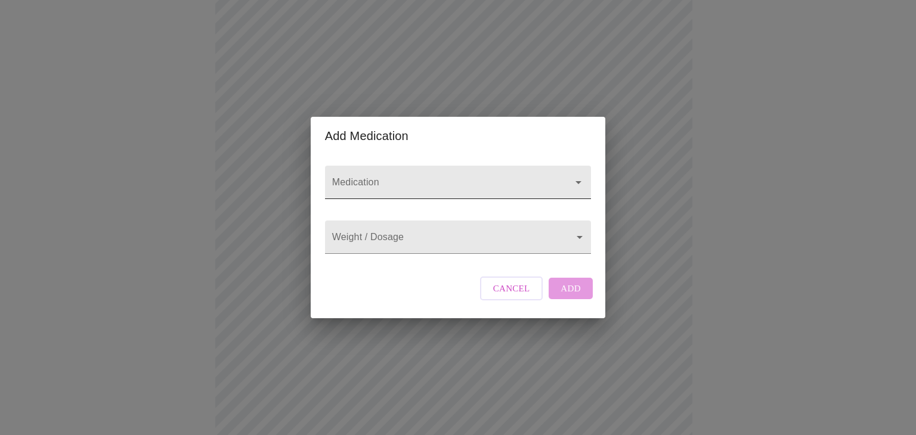
click at [363, 177] on input "Medication" at bounding box center [441, 188] width 222 height 22
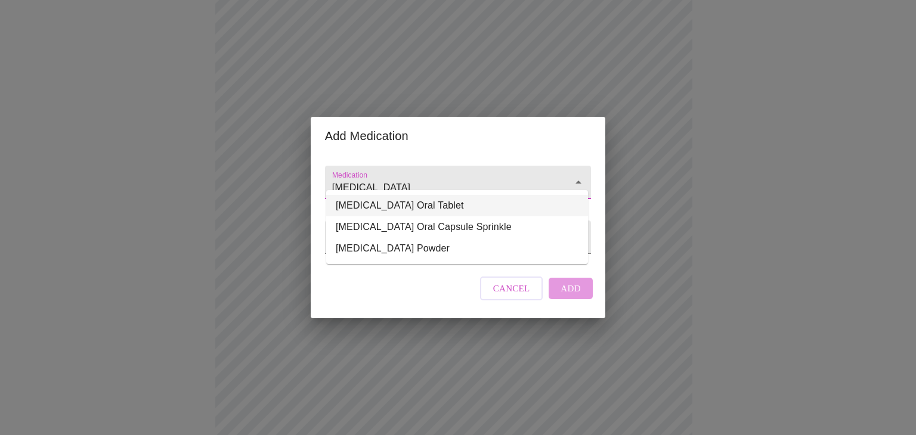
click at [433, 204] on li "[MEDICAL_DATA] Oral Tablet" at bounding box center [457, 205] width 262 height 21
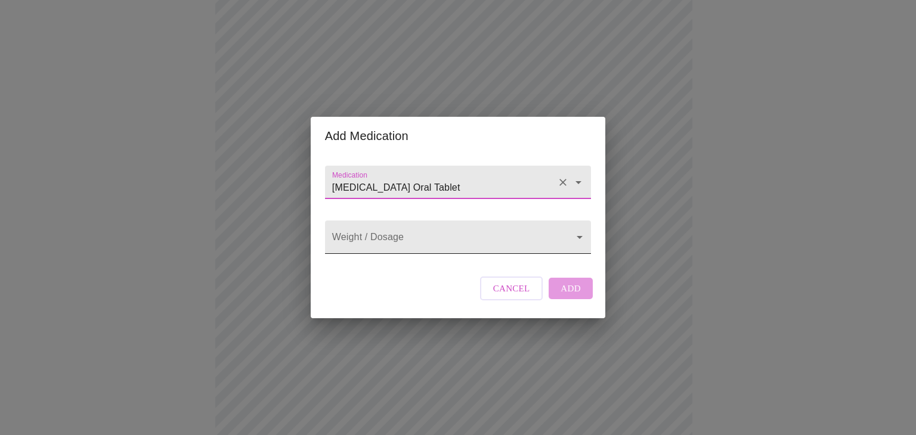
type input "[MEDICAL_DATA] Oral Tablet"
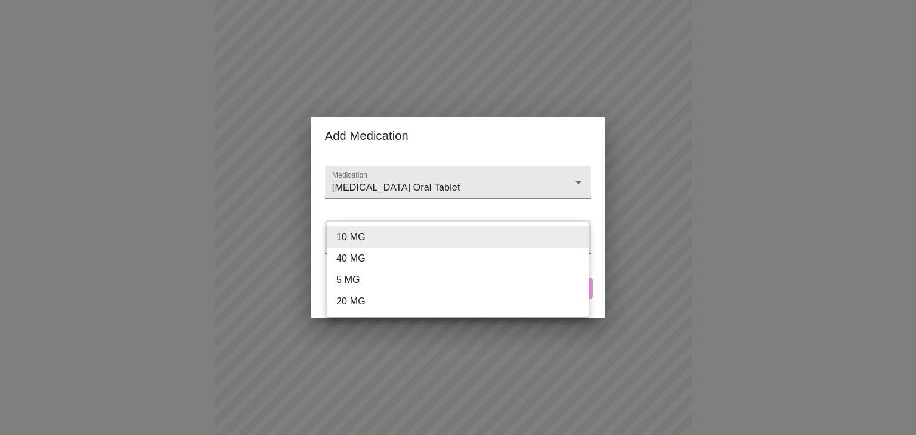
click at [425, 237] on body "MyMenopauseRx Appointments Messaging Labs Uploads Medications Community Refer a…" at bounding box center [458, 273] width 907 height 923
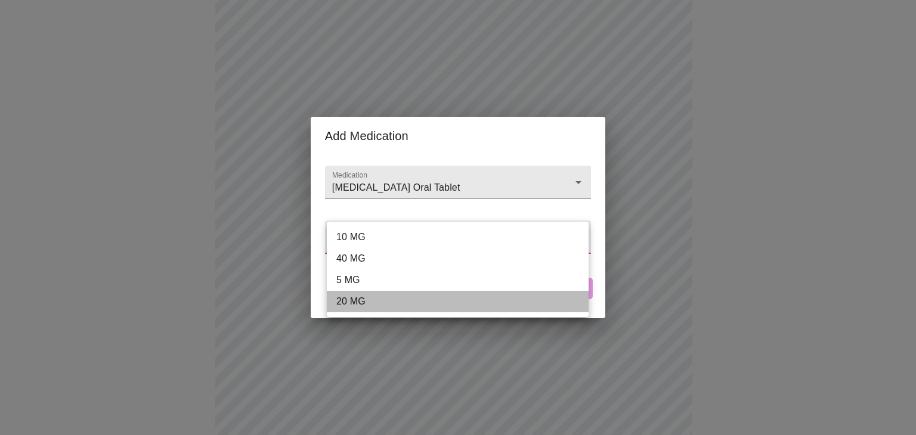
click at [357, 303] on li "20 MG" at bounding box center [458, 301] width 262 height 21
type input "20 MG"
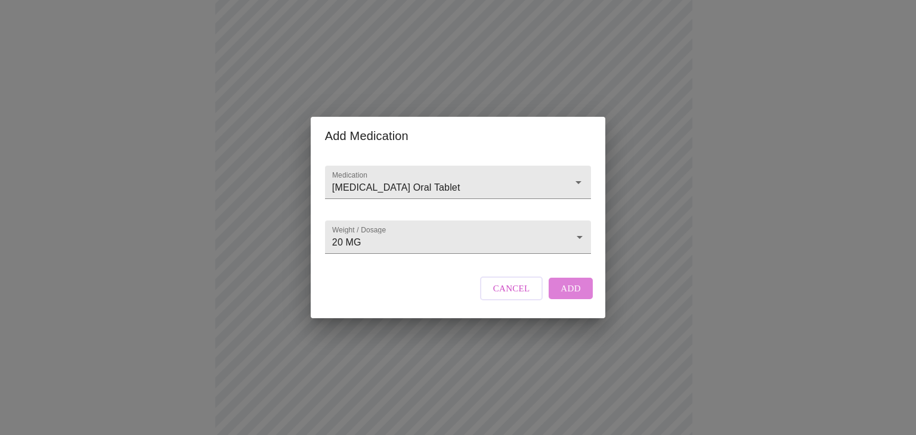
click at [570, 296] on span "Add" at bounding box center [571, 289] width 20 height 16
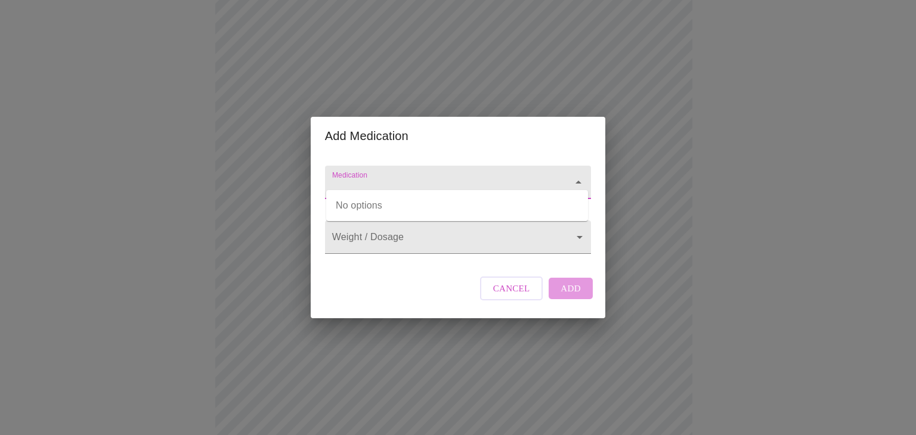
click at [384, 177] on input "Medication" at bounding box center [441, 188] width 222 height 22
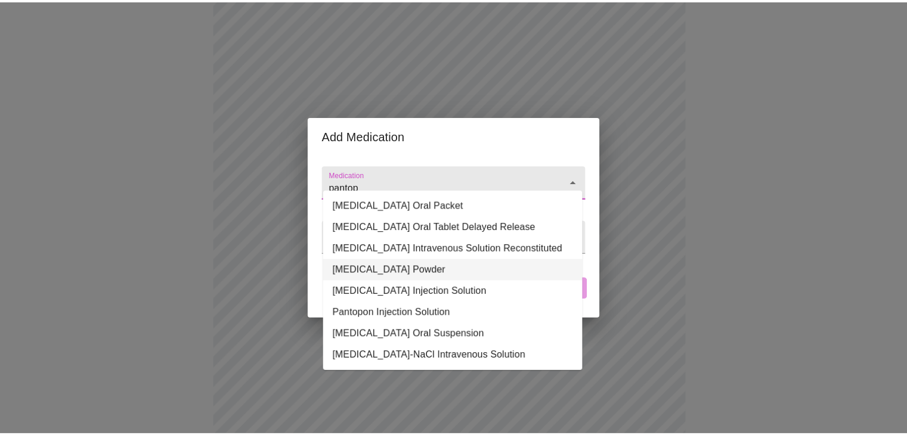
scroll to position [0, 0]
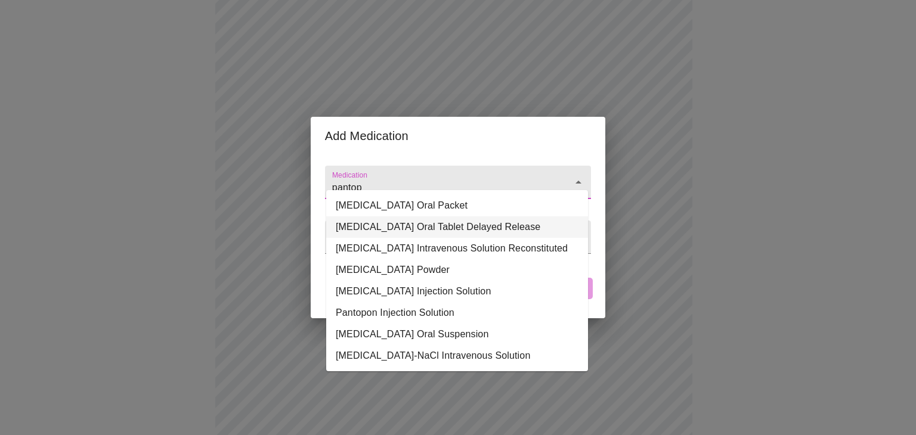
click at [441, 225] on li "[MEDICAL_DATA] Oral Tablet Delayed Release" at bounding box center [457, 226] width 262 height 21
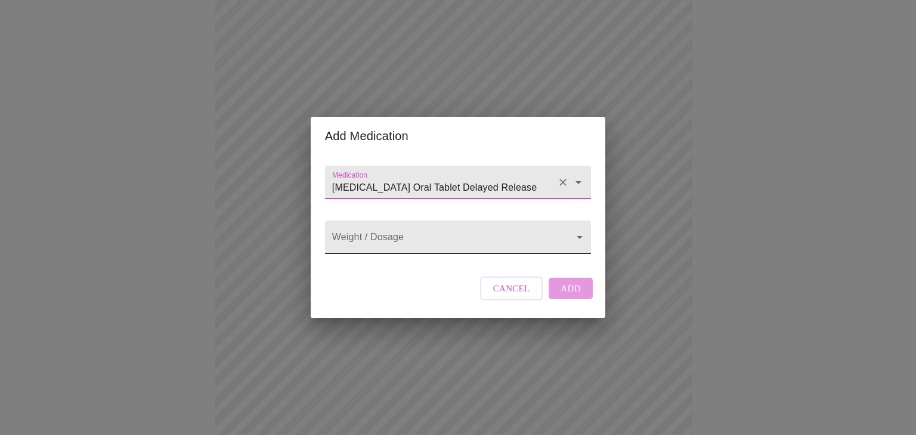
type input "[MEDICAL_DATA] Oral Tablet Delayed Release"
click at [429, 249] on body "MyMenopauseRx Appointments Messaging Labs Uploads Medications Community Refer a…" at bounding box center [458, 295] width 907 height 967
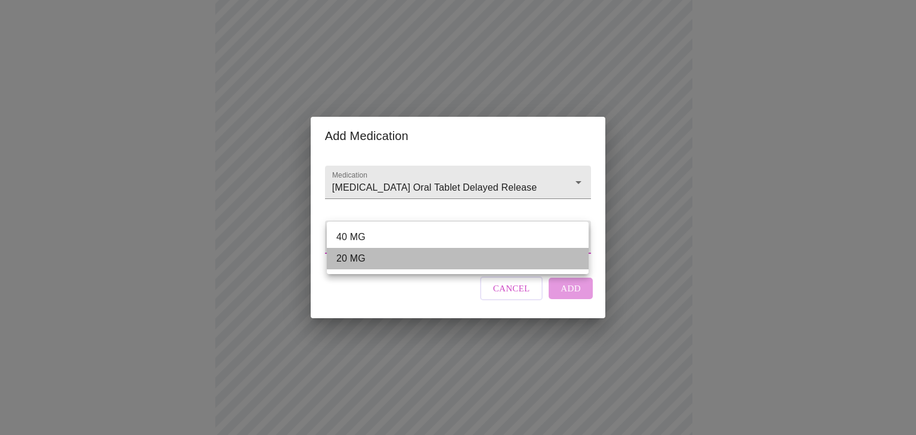
click at [361, 258] on li "20 MG" at bounding box center [458, 258] width 262 height 21
type input "20 MG"
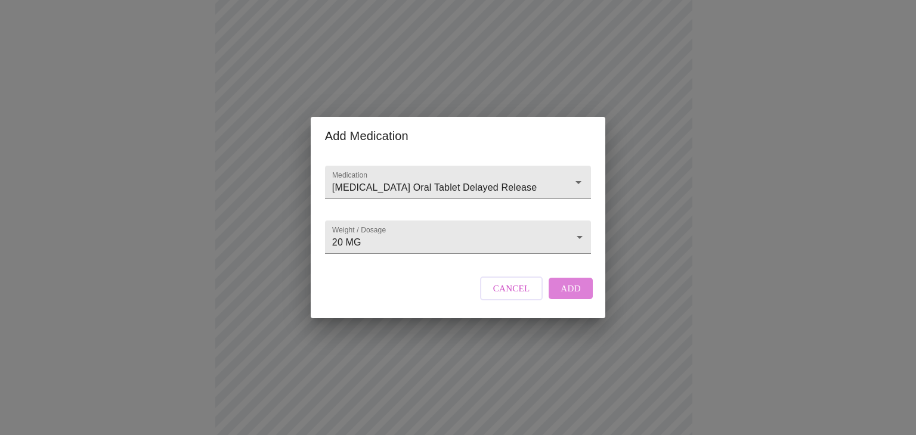
click at [570, 296] on span "Add" at bounding box center [571, 289] width 20 height 16
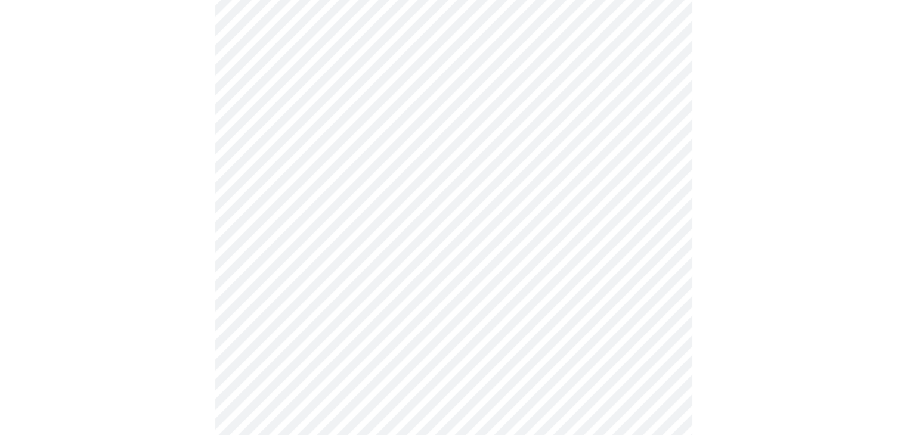
scroll to position [253, 0]
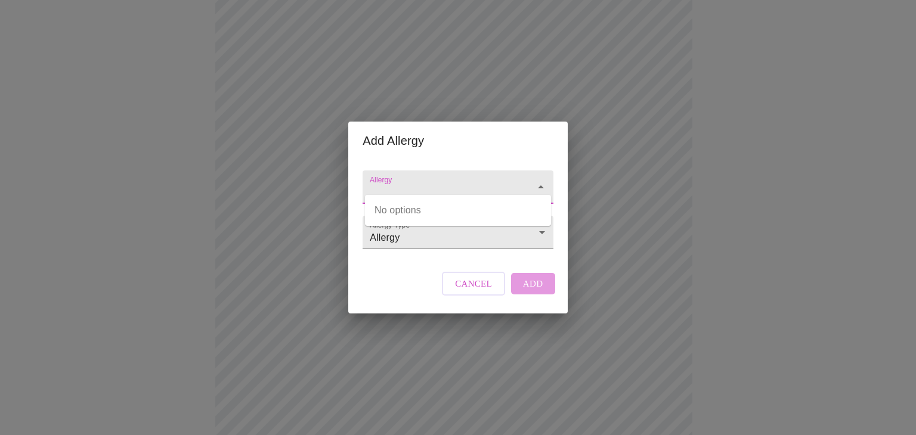
click at [444, 182] on input "Allergy" at bounding box center [440, 193] width 147 height 22
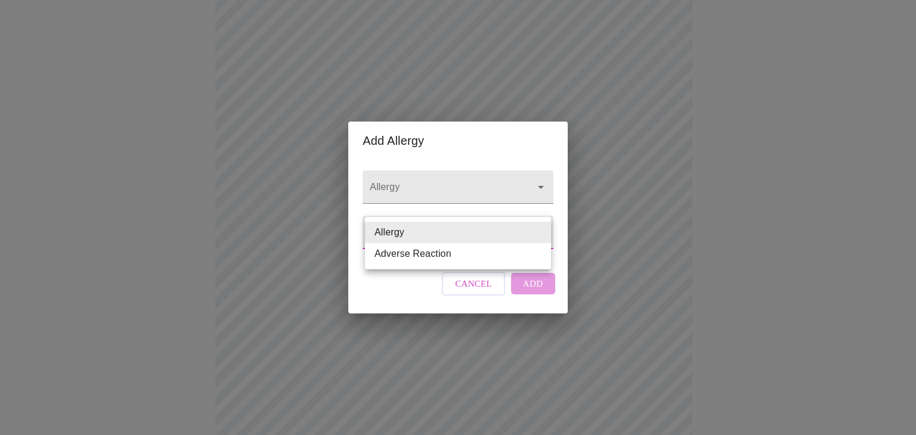
click at [434, 225] on body "MyMenopauseRx Appointments Messaging Labs Uploads Medications Community Refer a…" at bounding box center [458, 257] width 907 height 1010
click at [434, 225] on li "Allergy" at bounding box center [458, 232] width 186 height 21
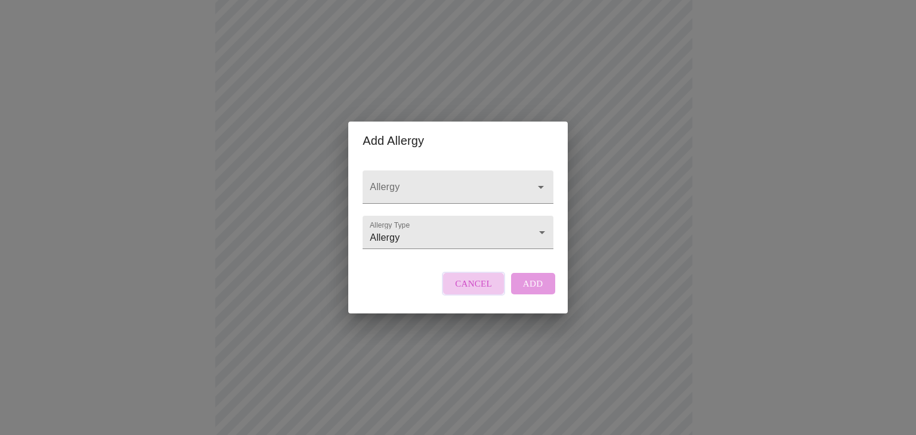
click at [489, 290] on span "Cancel" at bounding box center [473, 284] width 37 height 16
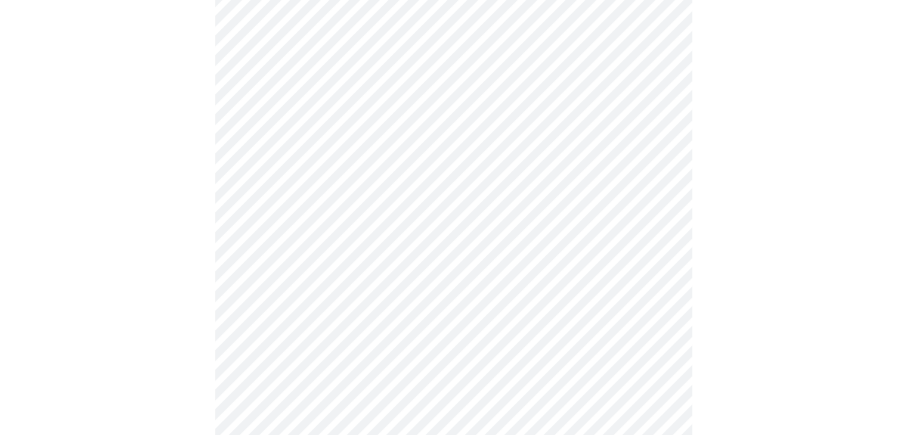
scroll to position [549, 0]
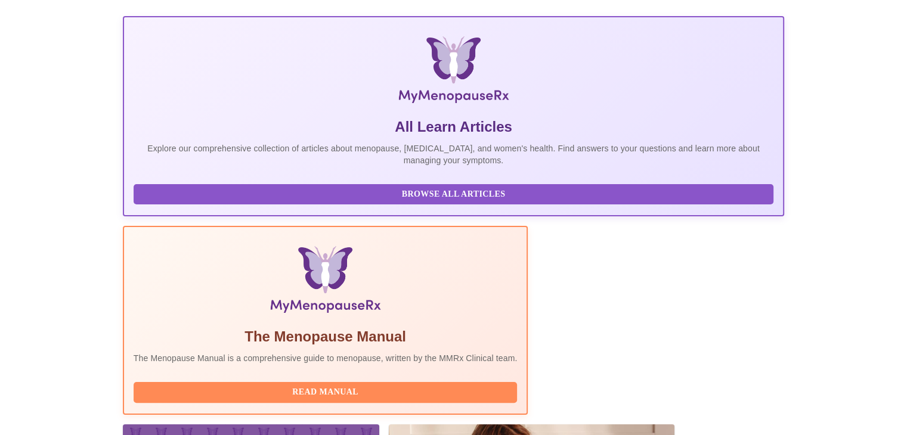
scroll to position [216, 0]
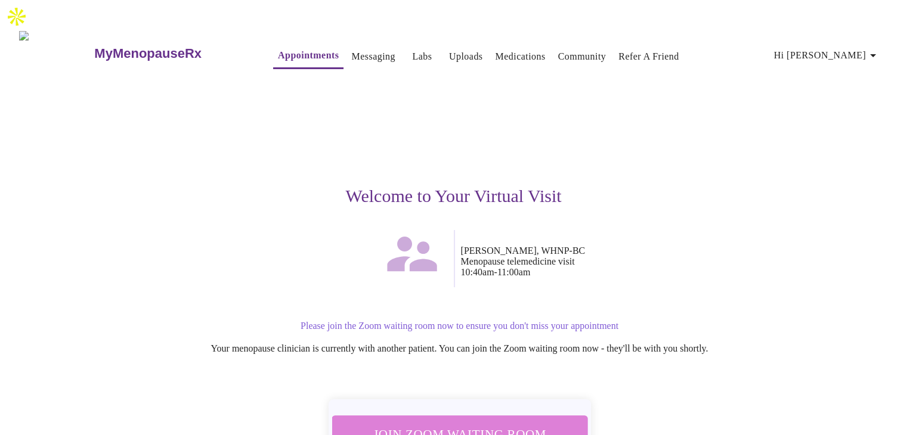
click at [466, 423] on span "Join Zoom Waiting Room" at bounding box center [459, 434] width 225 height 22
